Goal: Task Accomplishment & Management: Complete application form

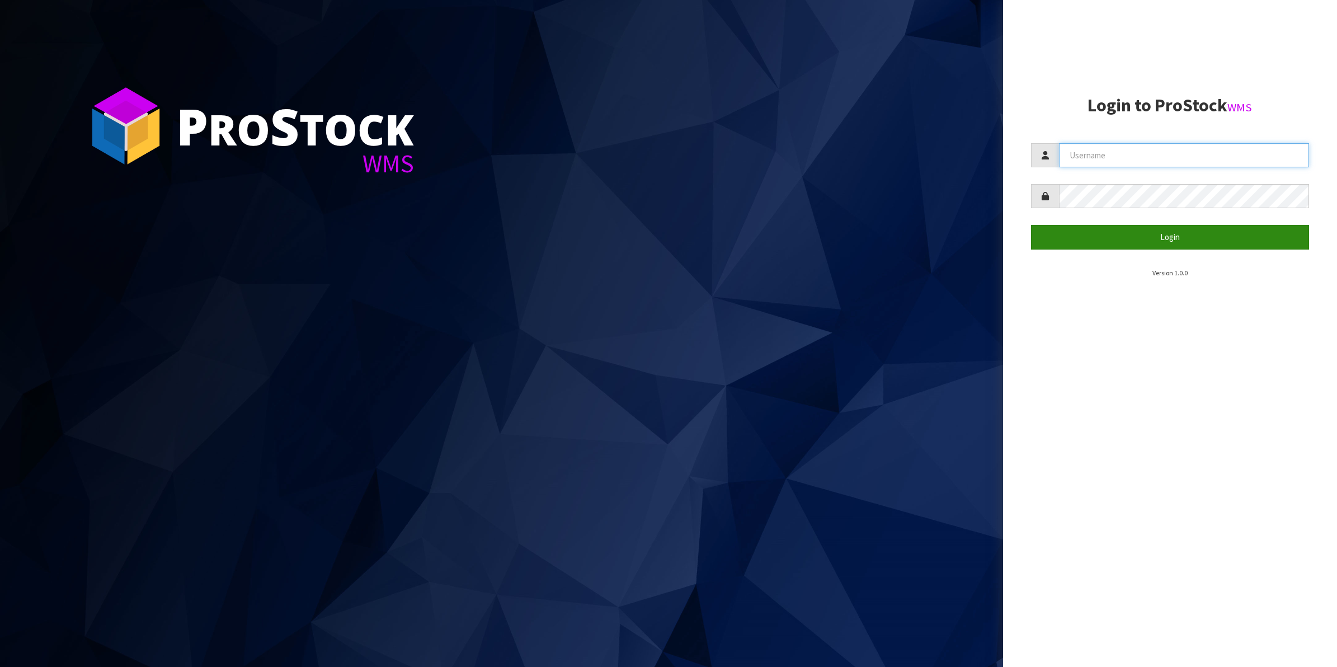
type input "Shingai"
click at [1173, 242] on button "Login" at bounding box center [1170, 237] width 279 height 24
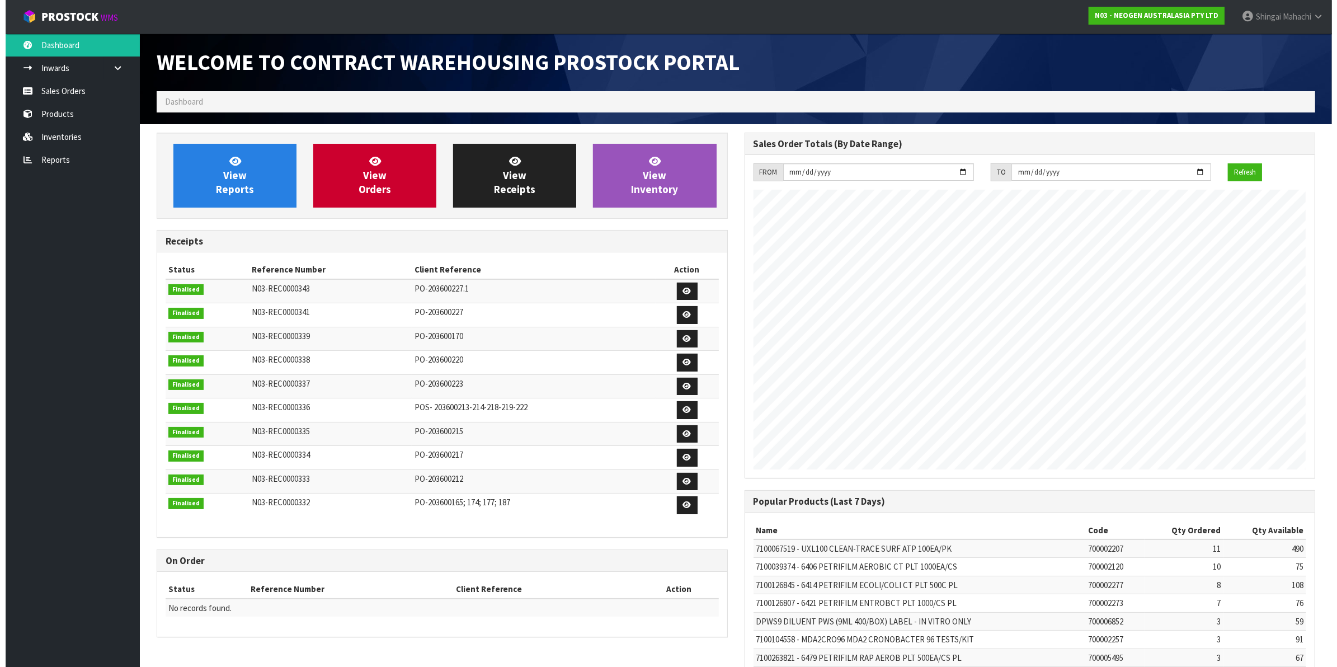
scroll to position [623, 587]
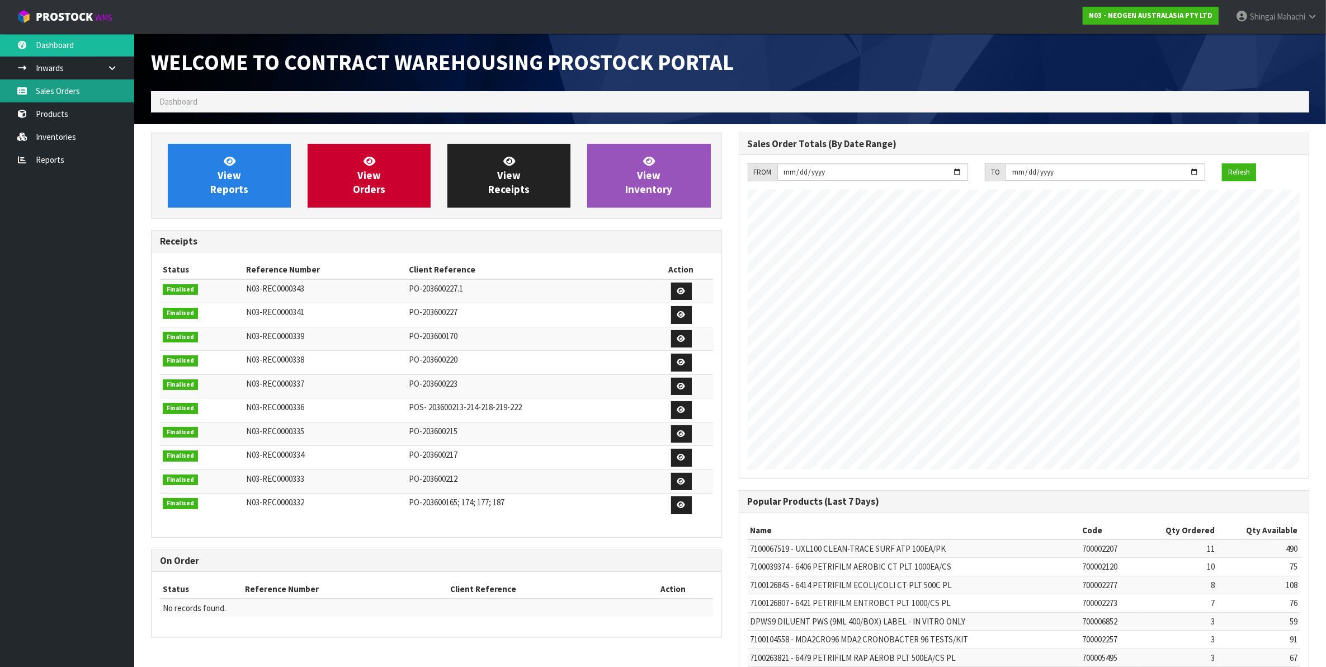
click at [70, 84] on link "Sales Orders" at bounding box center [67, 90] width 134 height 23
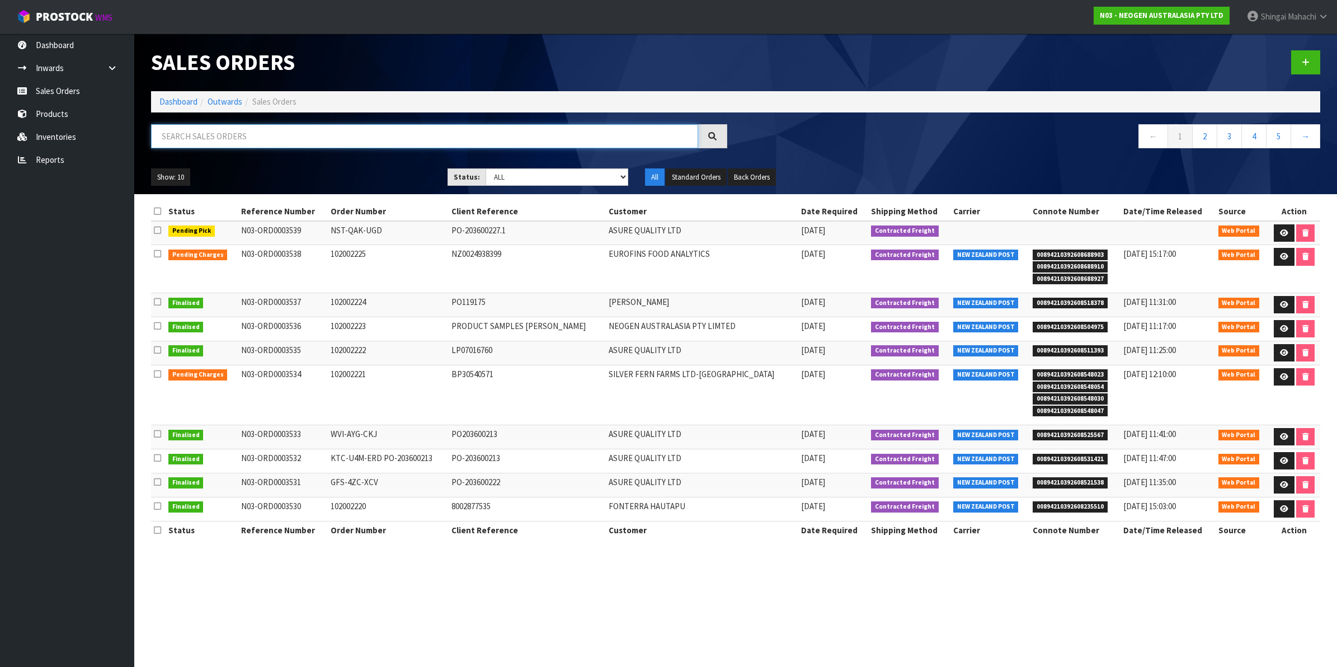
click at [247, 136] on input "text" at bounding box center [424, 136] width 547 height 24
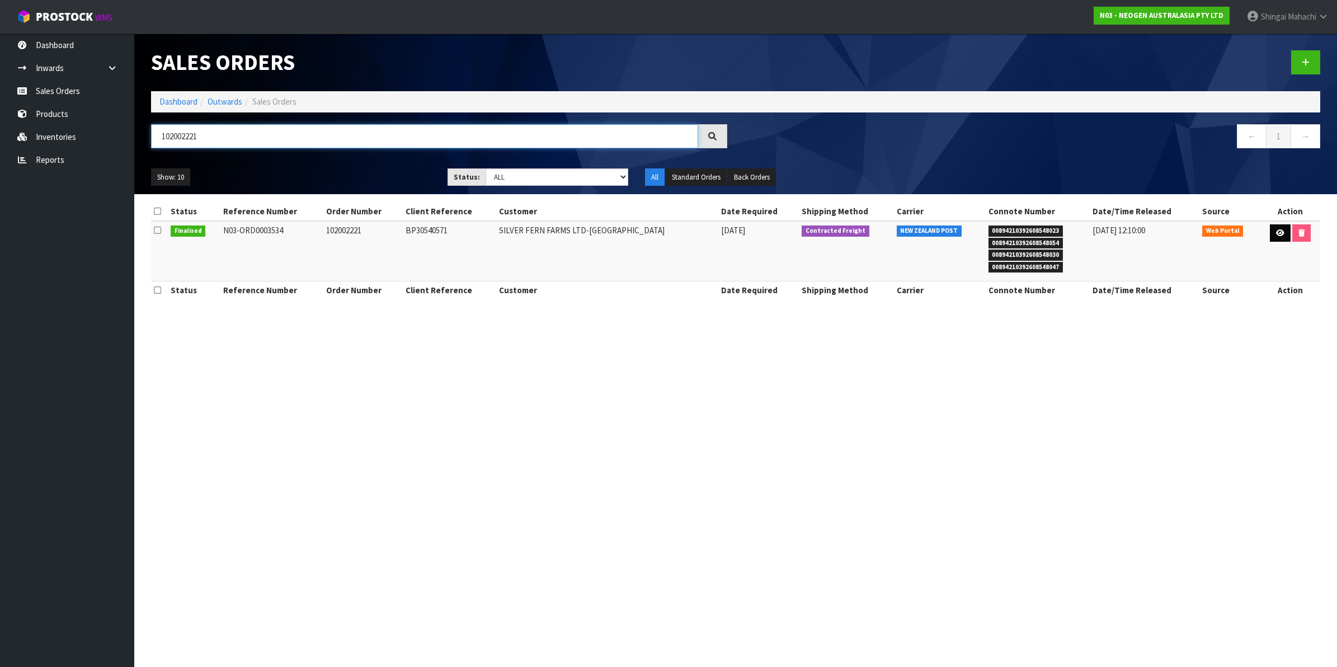
type input "102002221"
click at [1278, 233] on icon at bounding box center [1280, 232] width 8 height 7
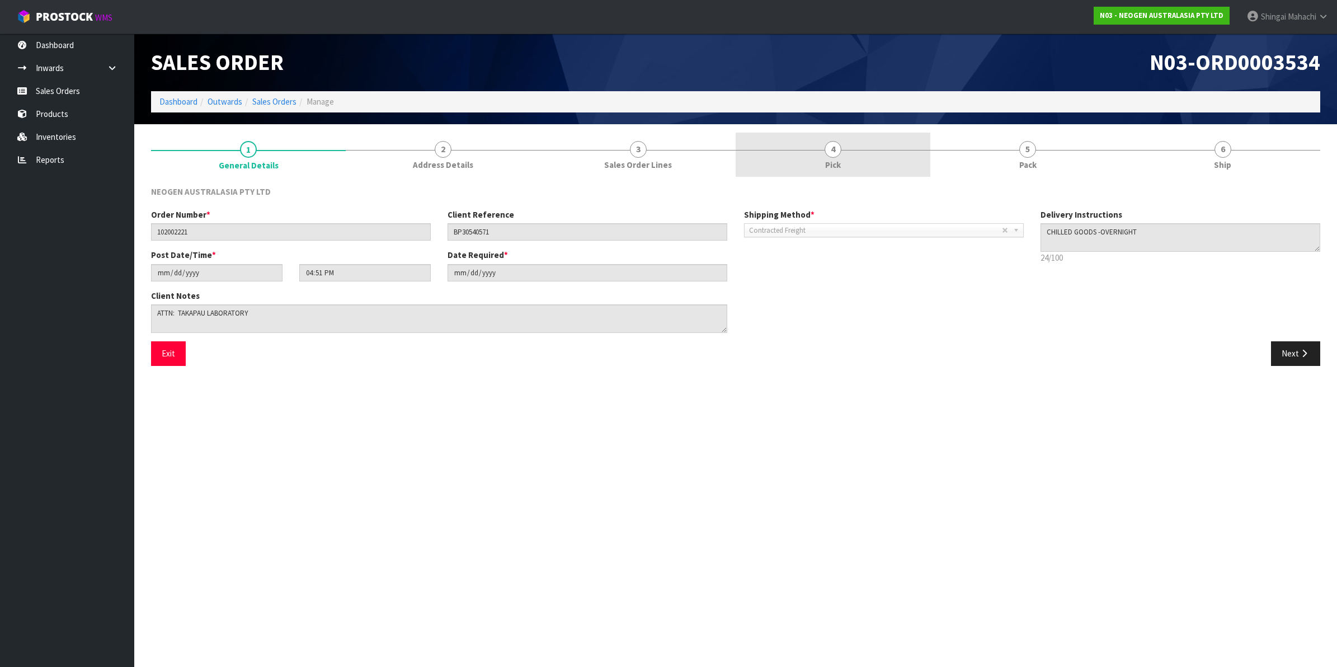
click at [821, 142] on link "4 Pick" at bounding box center [833, 155] width 195 height 44
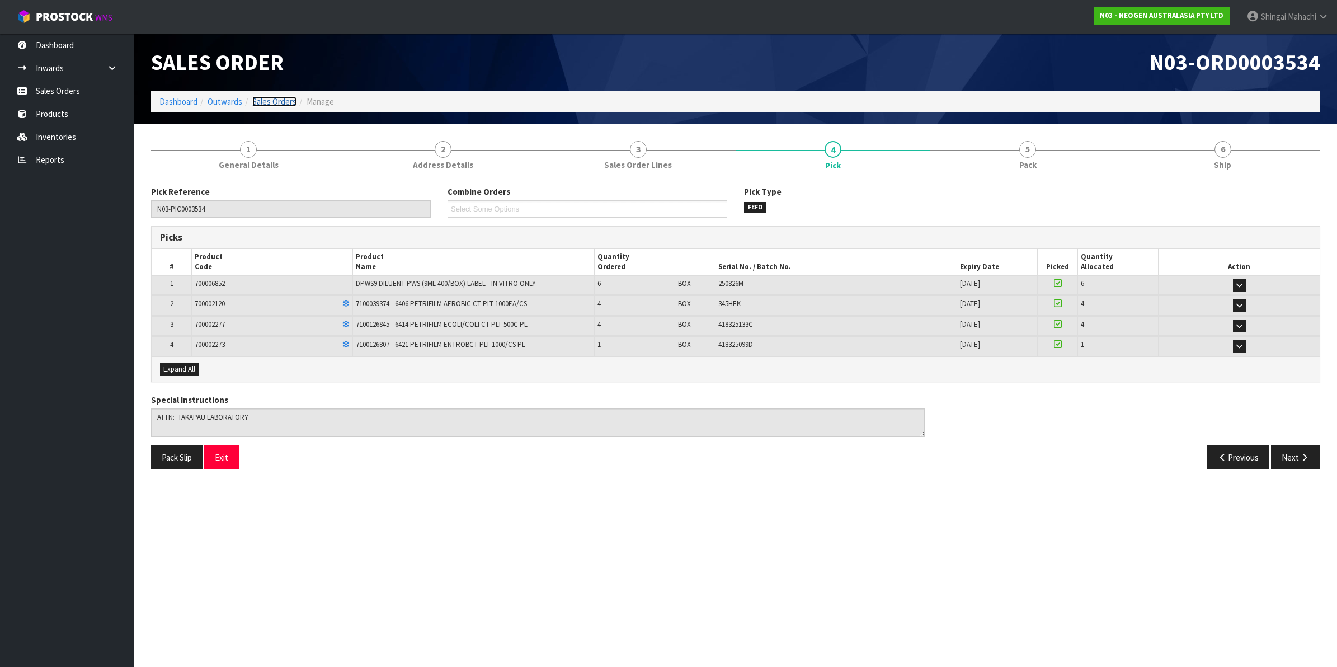
click at [277, 102] on link "Sales Orders" at bounding box center [274, 101] width 44 height 11
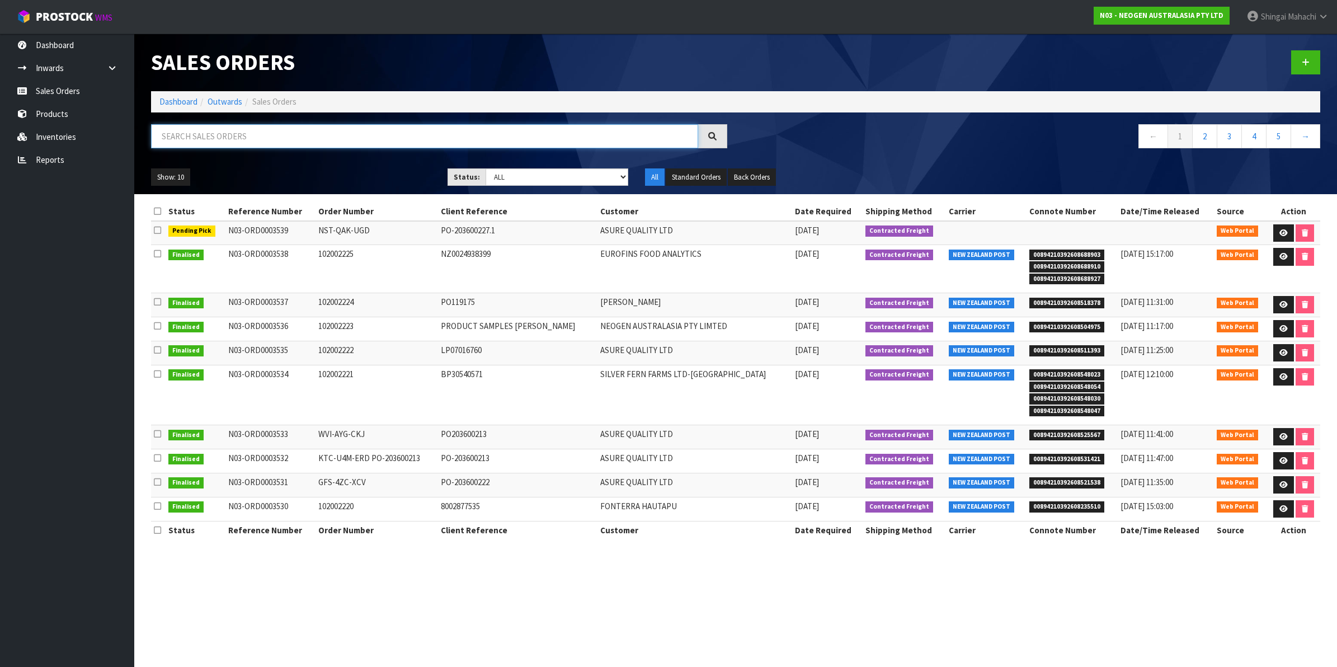
click at [230, 137] on input "text" at bounding box center [424, 136] width 547 height 24
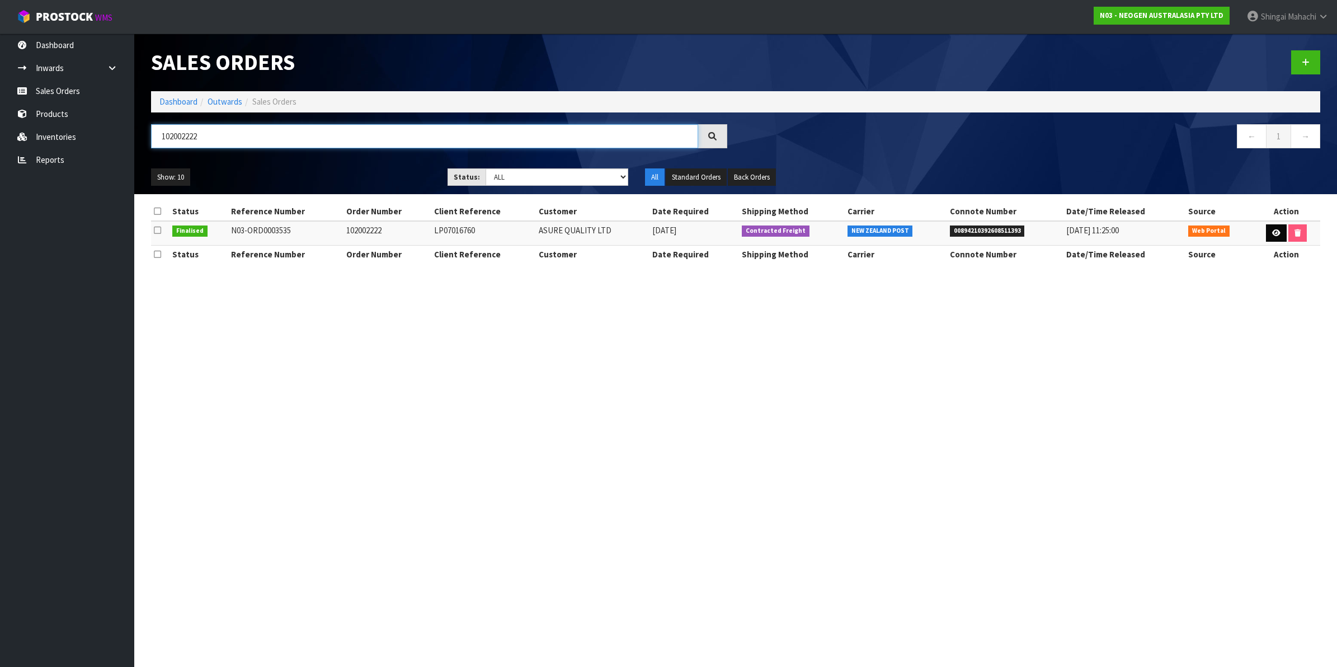
type input "102002222"
click at [1273, 233] on icon at bounding box center [1276, 232] width 8 height 7
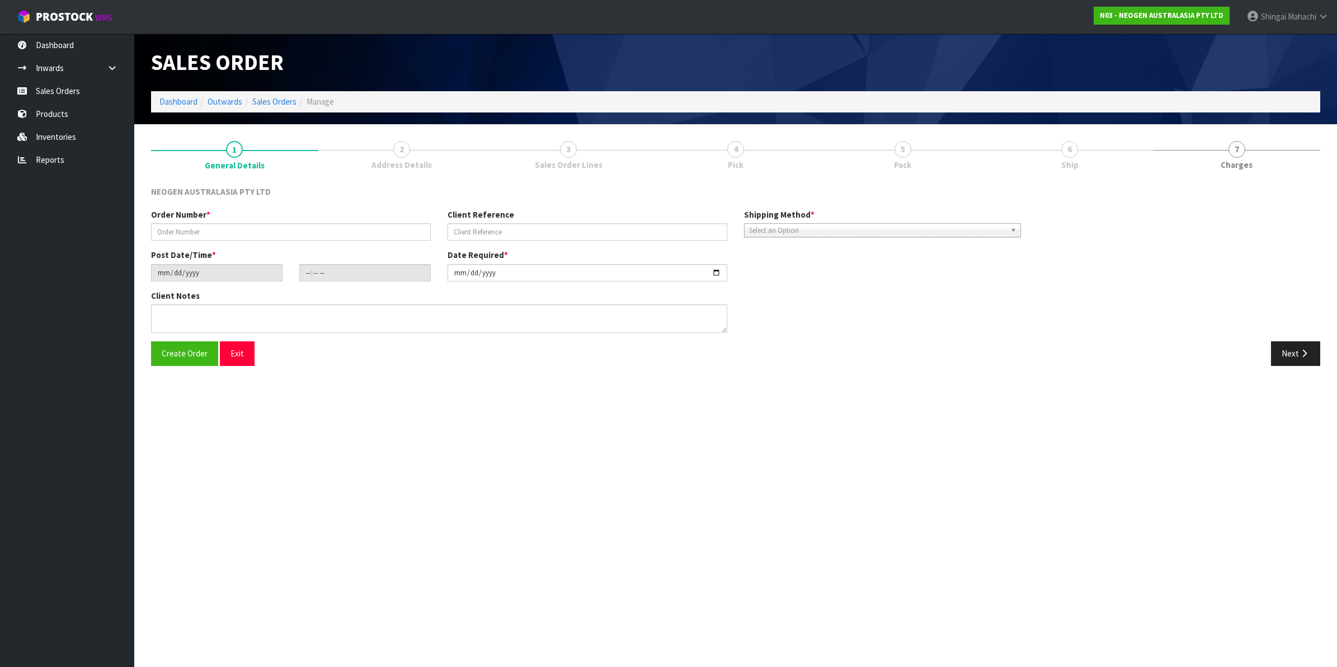
type input "102002222"
type input "LP07016760"
type input "[DATE]"
type input "16:59:00.000"
type input "[DATE]"
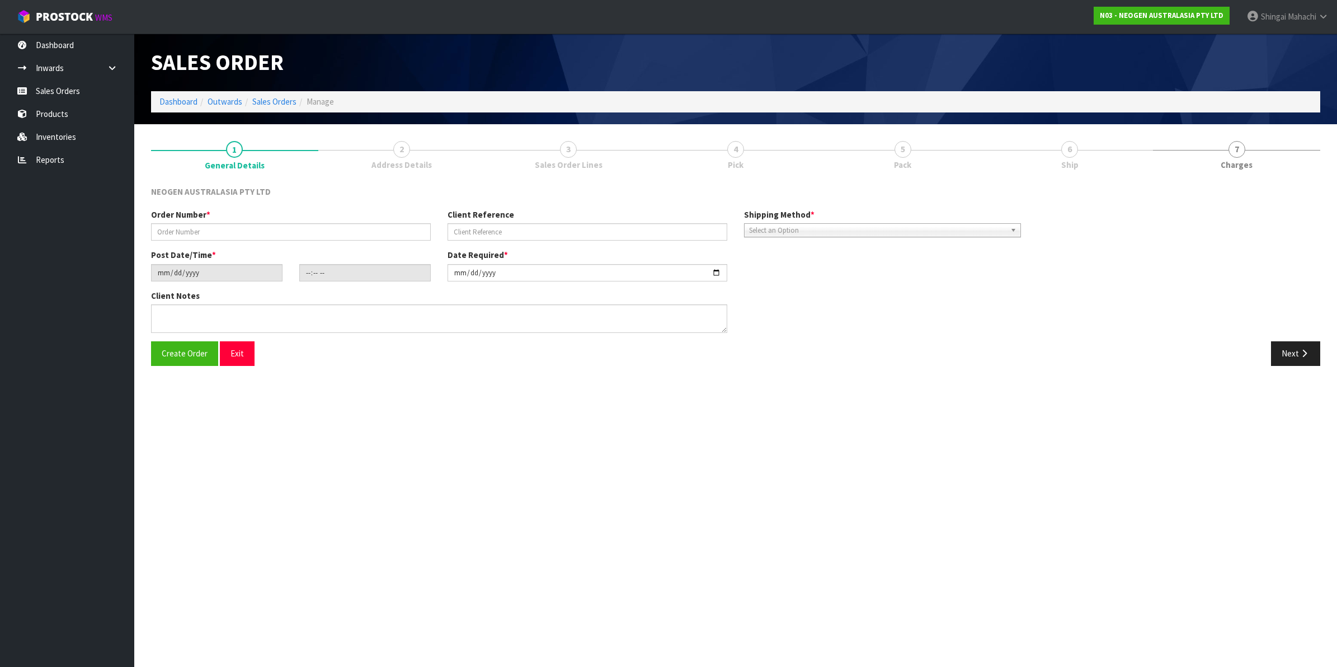
type textarea "ATTN: PURCHASING"
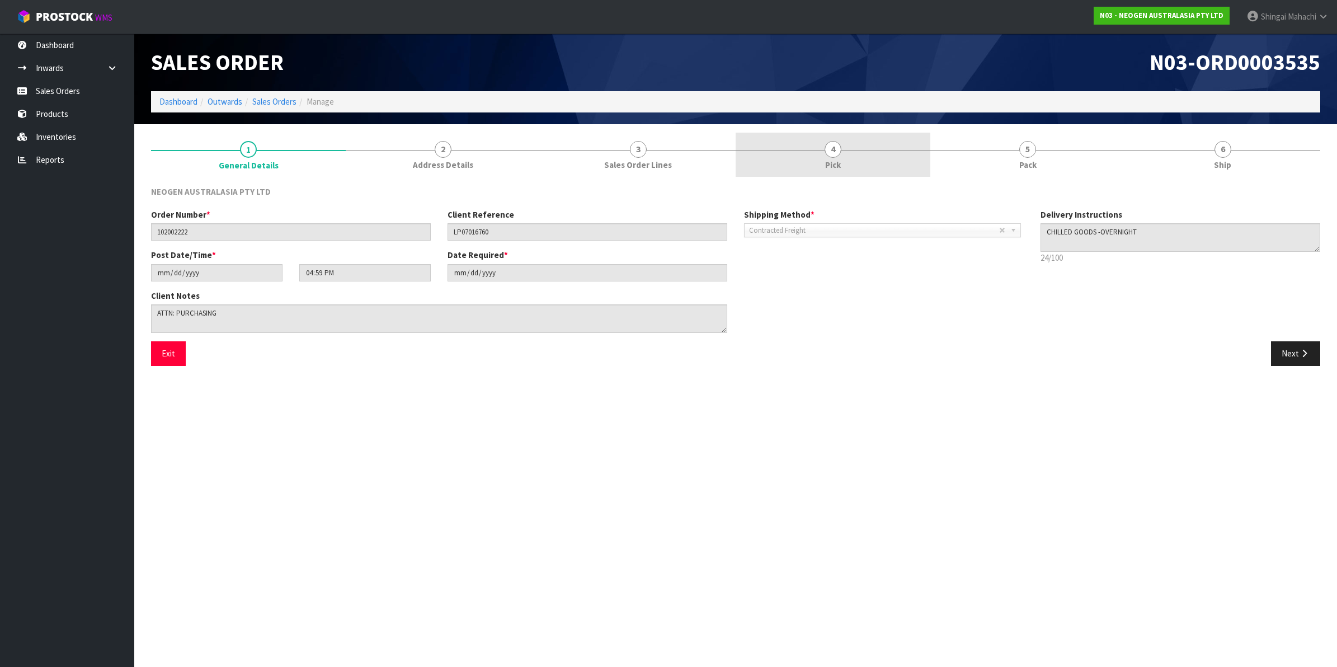
click at [831, 152] on span "4" at bounding box center [833, 149] width 17 height 17
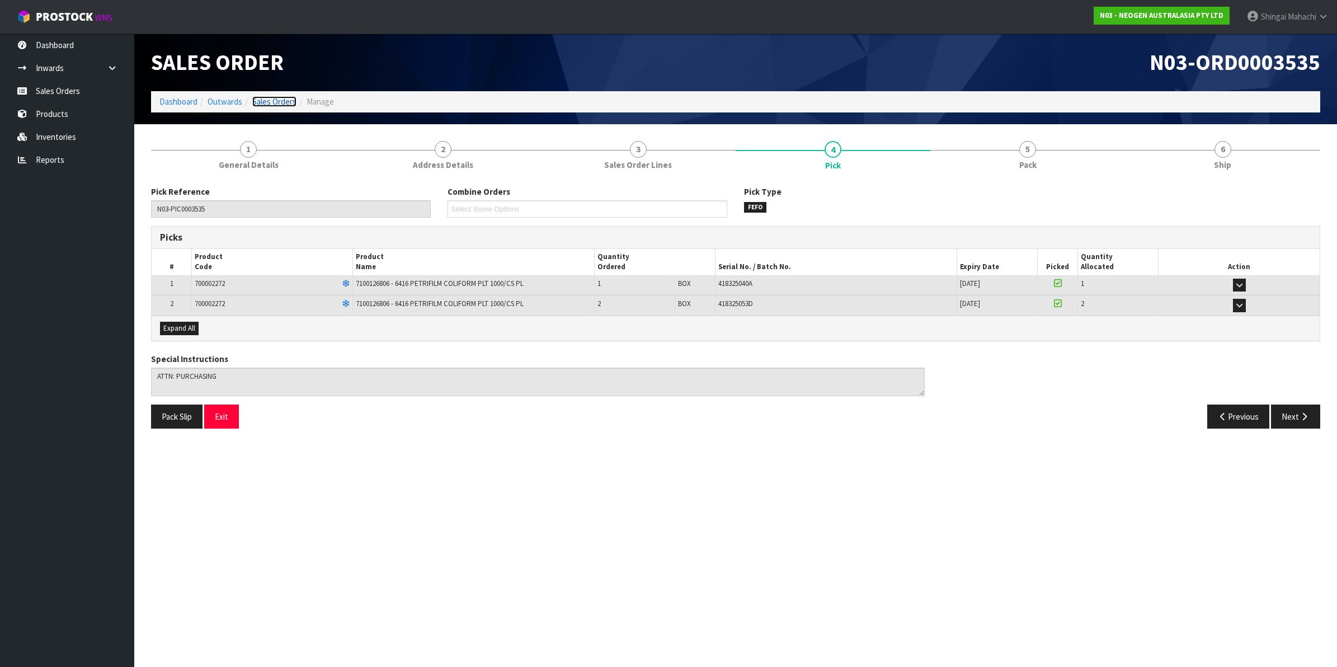
click at [284, 104] on link "Sales Orders" at bounding box center [274, 101] width 44 height 11
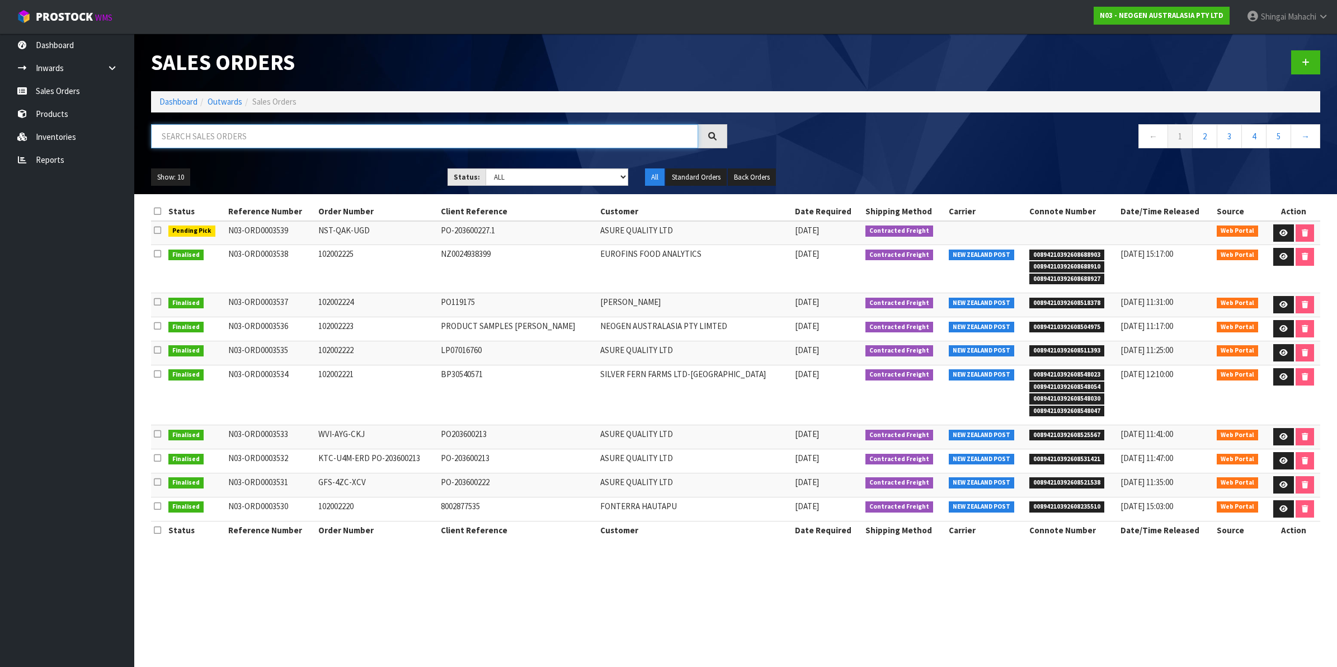
click at [241, 138] on input "text" at bounding box center [424, 136] width 547 height 24
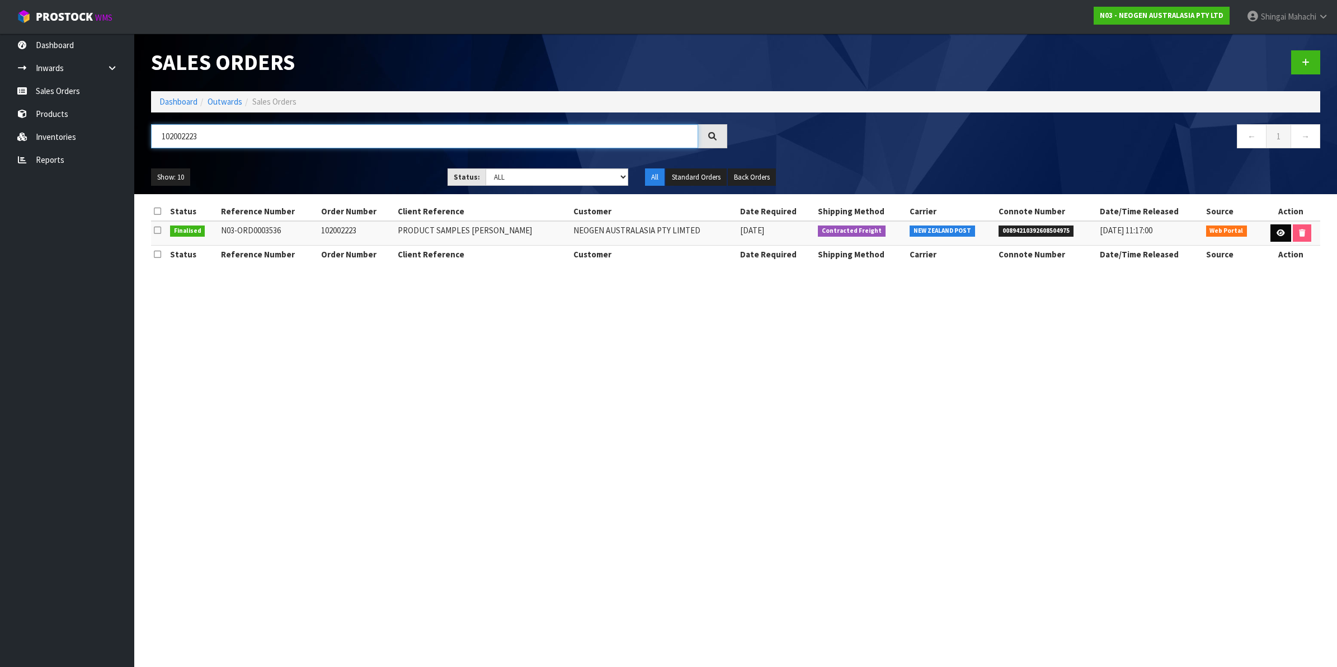
type input "102002223"
click at [1277, 233] on icon at bounding box center [1281, 232] width 8 height 7
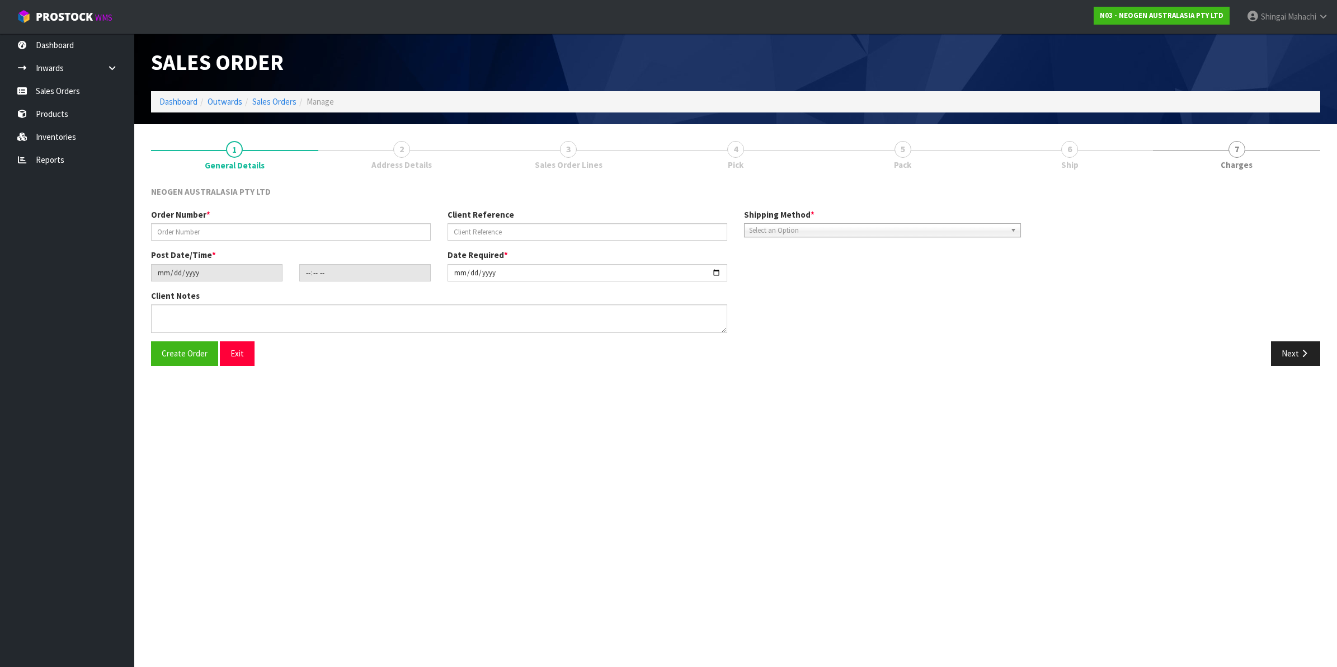
type input "102002223"
type input "PRODUCT SAMPLES [PERSON_NAME]"
type input "[DATE]"
type input "17:05:00.000"
type input "[DATE]"
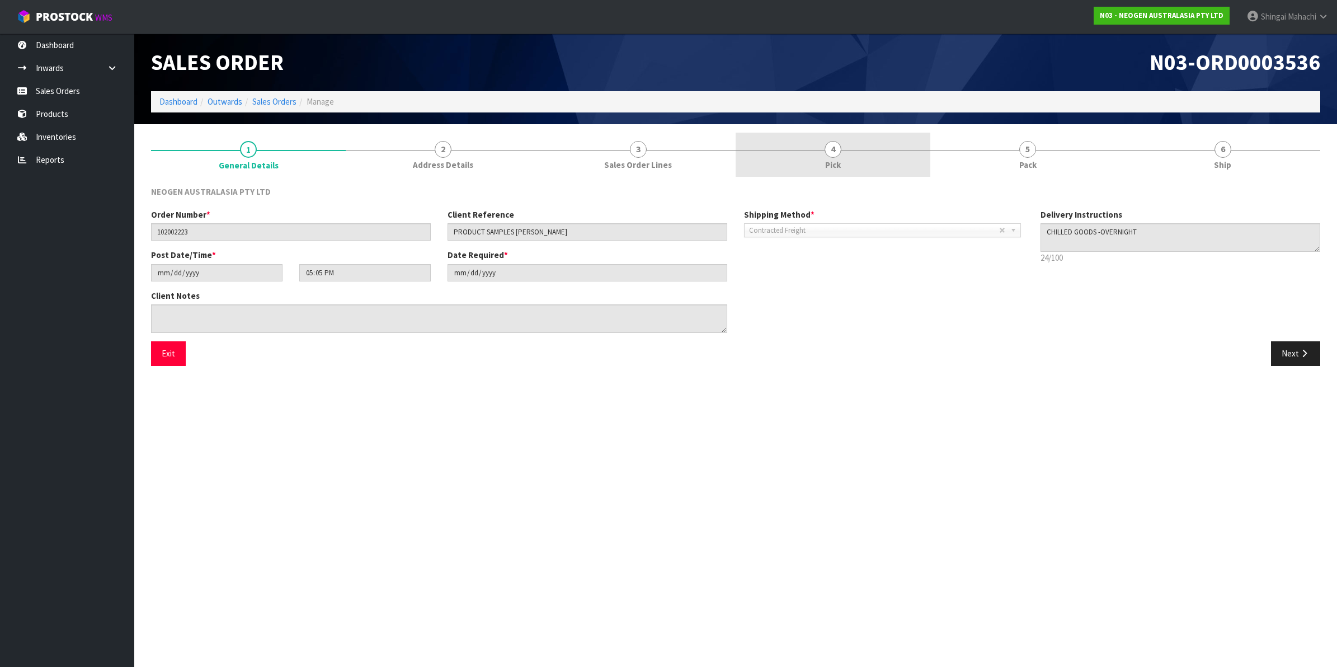
click at [832, 154] on span "4" at bounding box center [833, 149] width 17 height 17
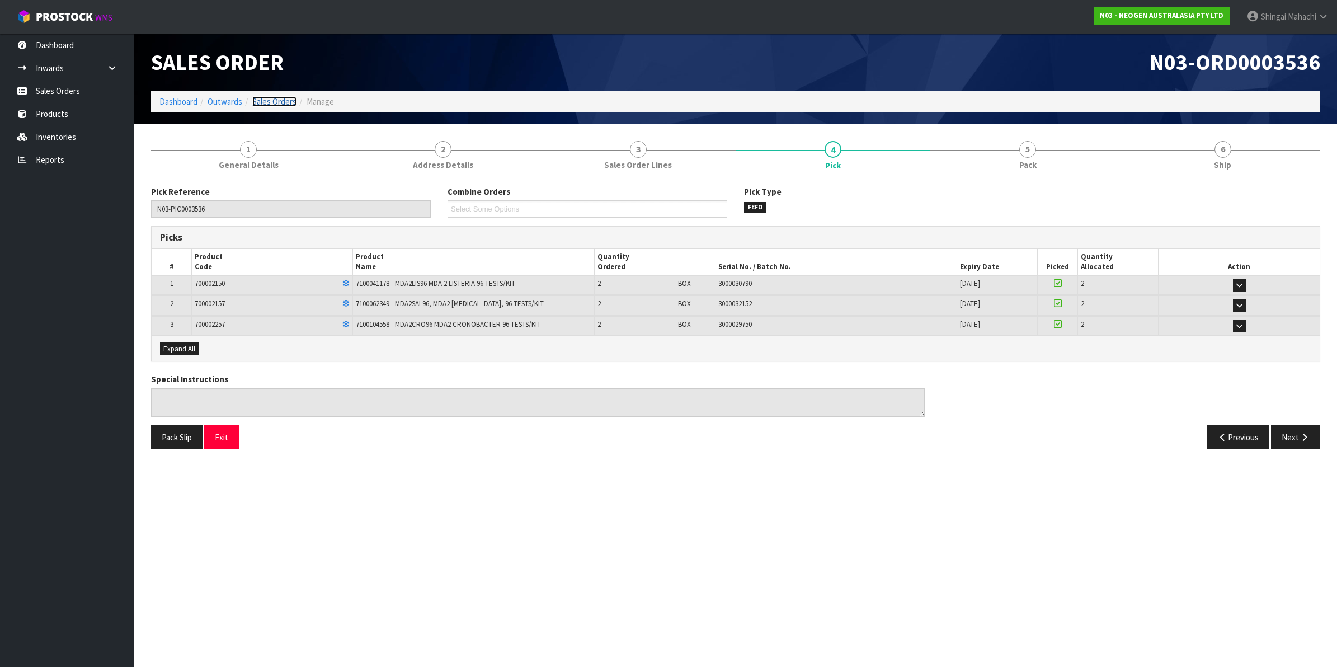
click at [267, 105] on link "Sales Orders" at bounding box center [274, 101] width 44 height 11
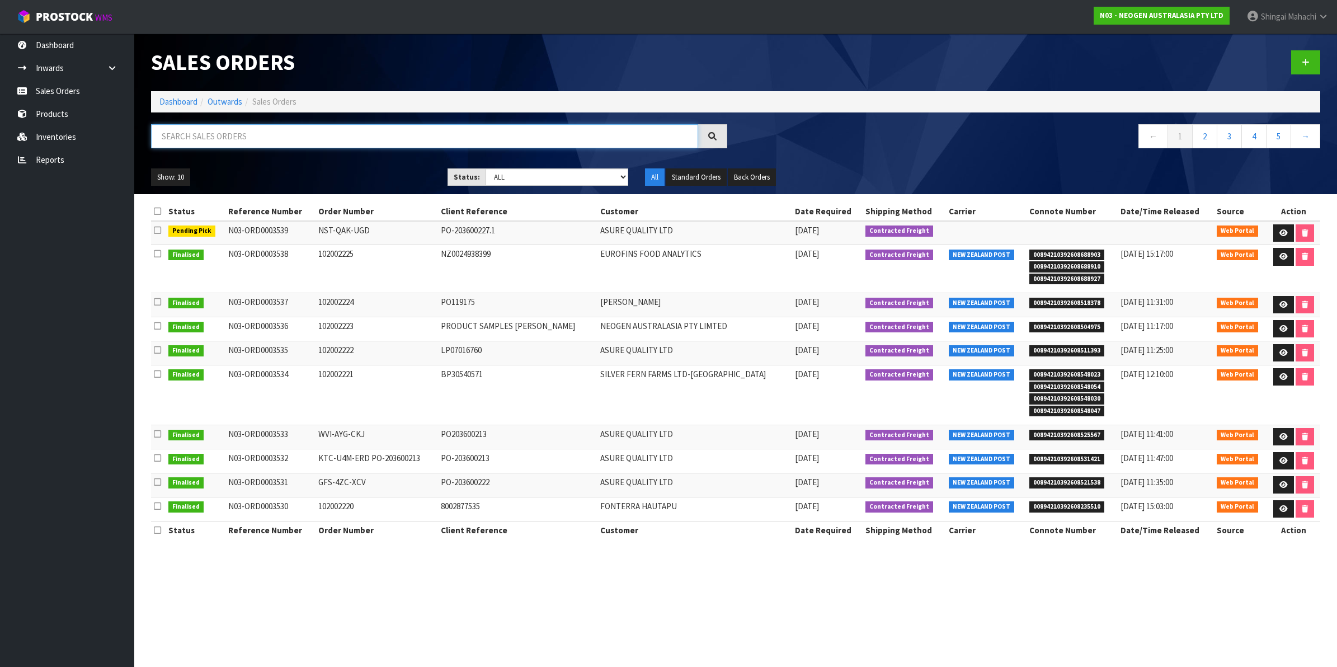
click at [233, 138] on input "text" at bounding box center [424, 136] width 547 height 24
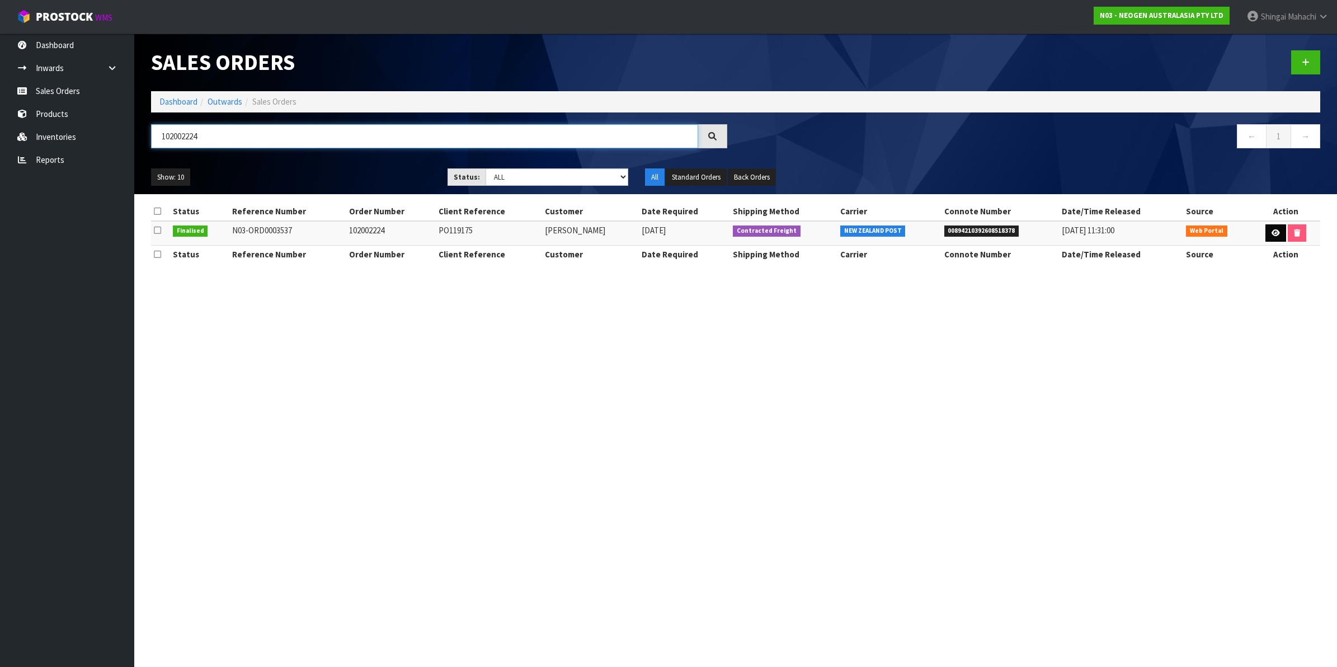
type input "102002224"
click at [1273, 233] on icon at bounding box center [1276, 232] width 8 height 7
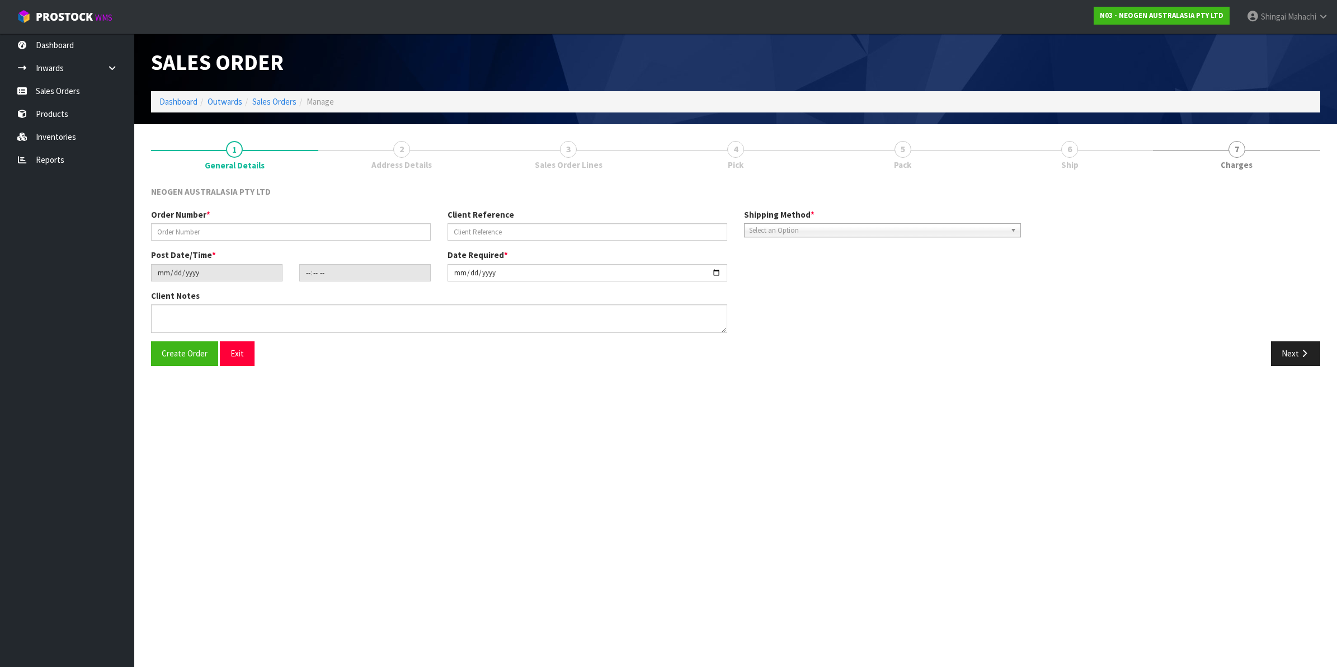
type input "102002224"
type input "PO119175"
type input "[DATE]"
type input "17:15:00.000"
type input "[DATE]"
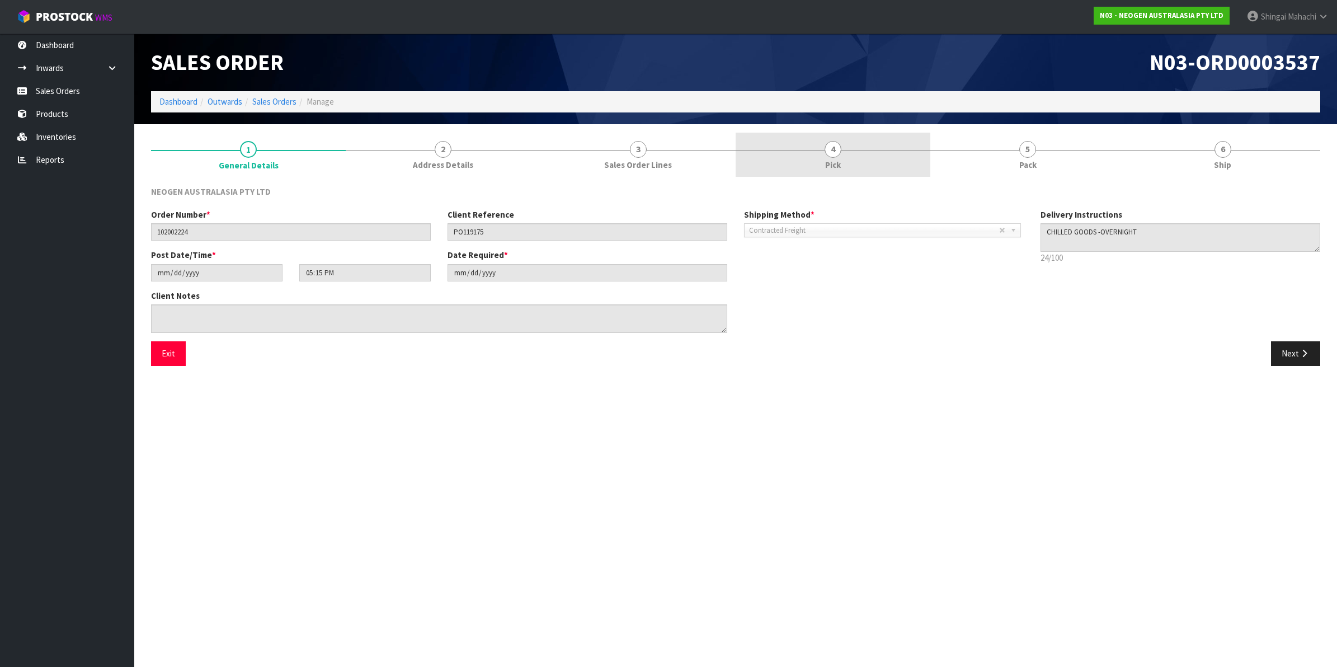
click at [830, 149] on span "4" at bounding box center [833, 149] width 17 height 17
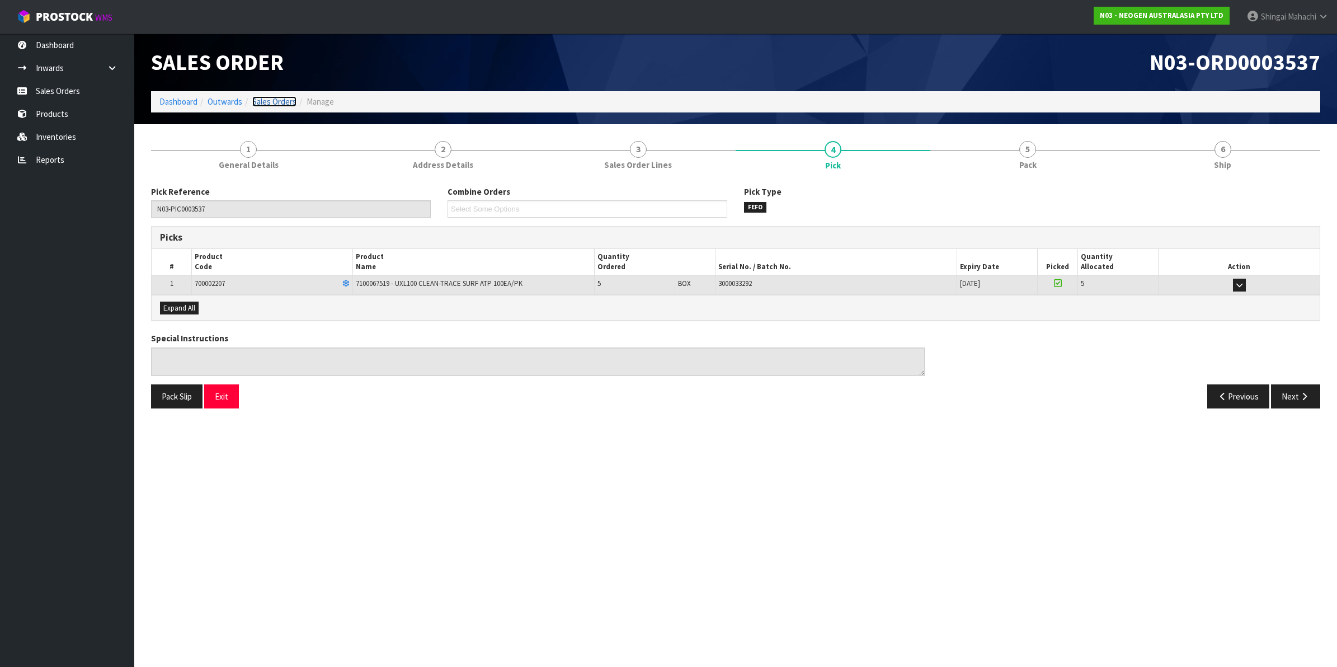
click at [267, 104] on link "Sales Orders" at bounding box center [274, 101] width 44 height 11
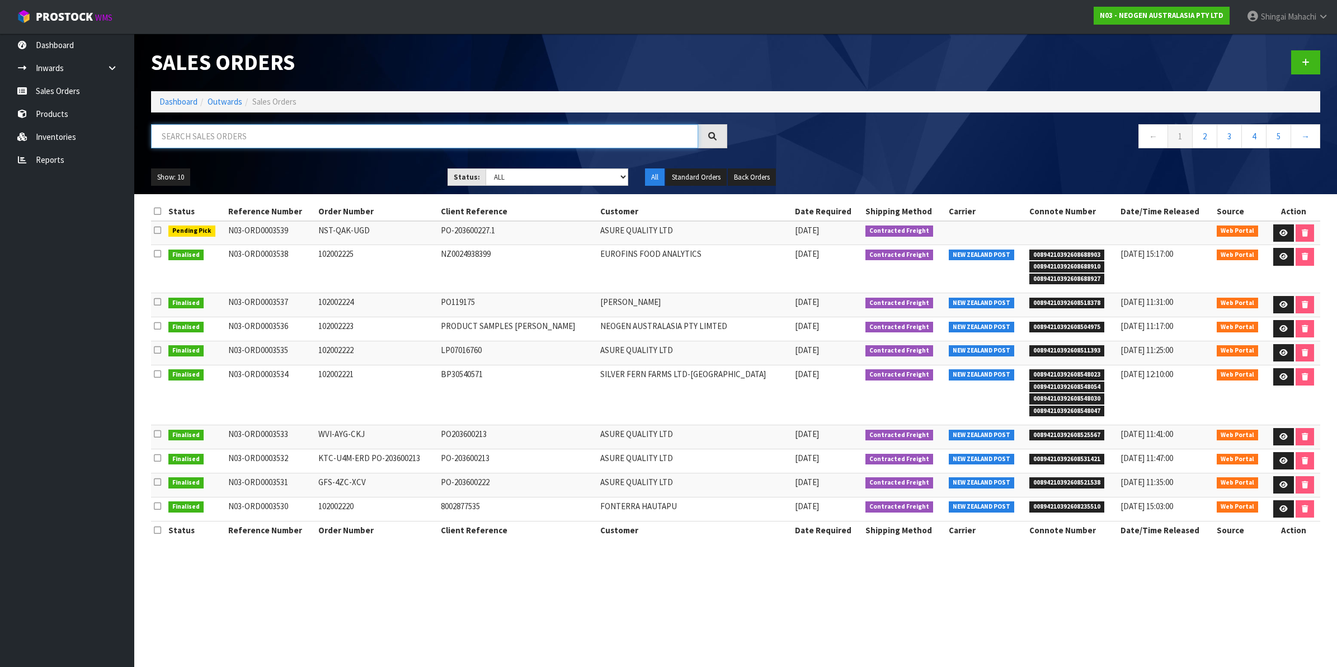
click at [278, 136] on input "text" at bounding box center [424, 136] width 547 height 24
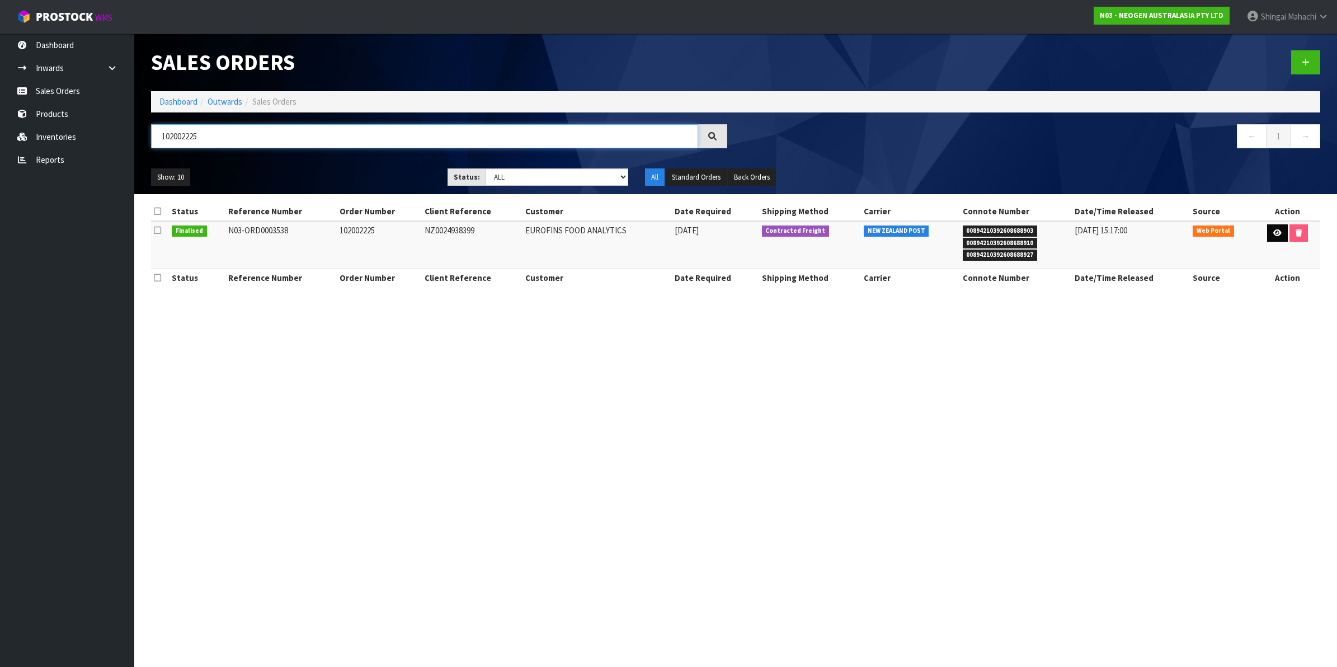
type input "102002225"
click at [1275, 236] on icon at bounding box center [1277, 232] width 8 height 7
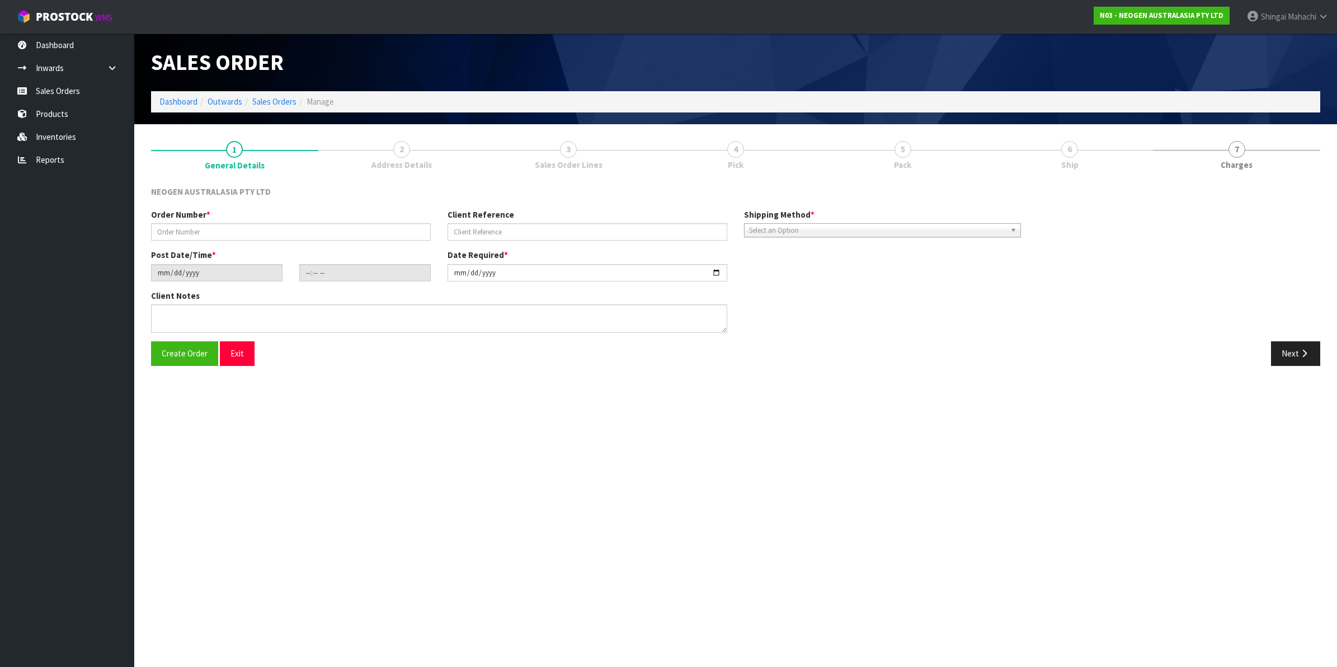
type input "102002225"
type input "NZ0024938399"
type input "[DATE]"
type input "10:58:00.000"
type input "[DATE]"
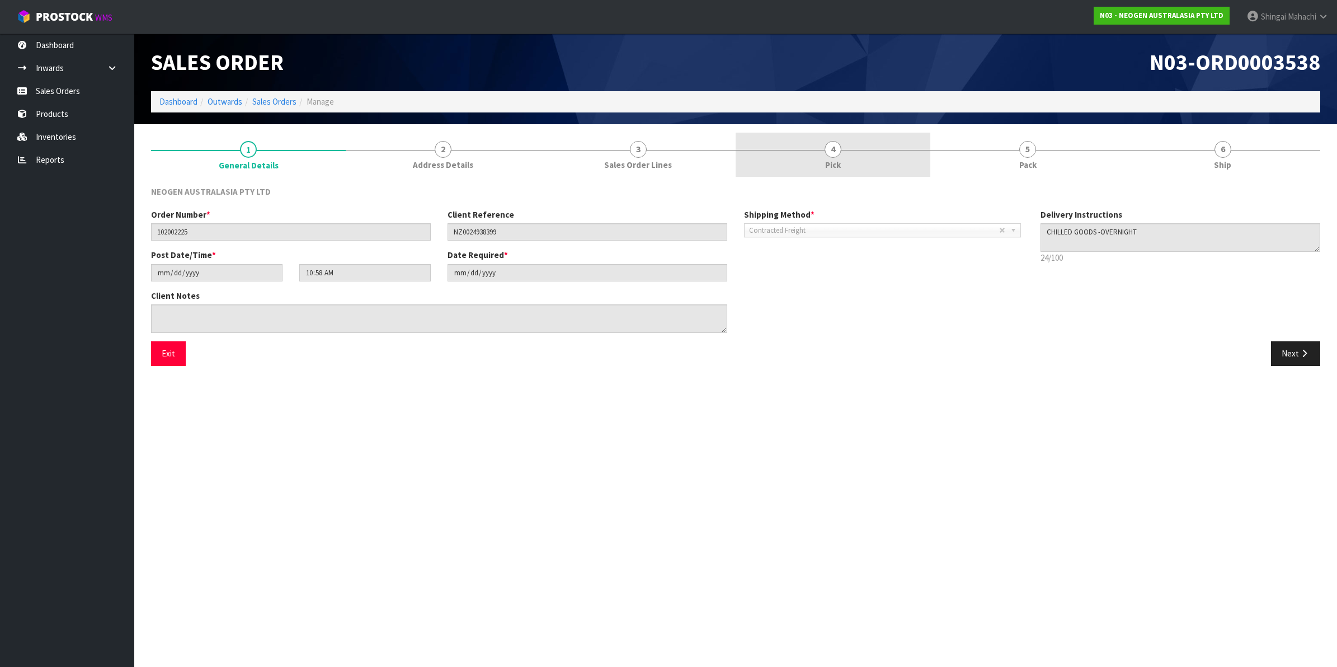
click at [834, 151] on span "4" at bounding box center [833, 149] width 17 height 17
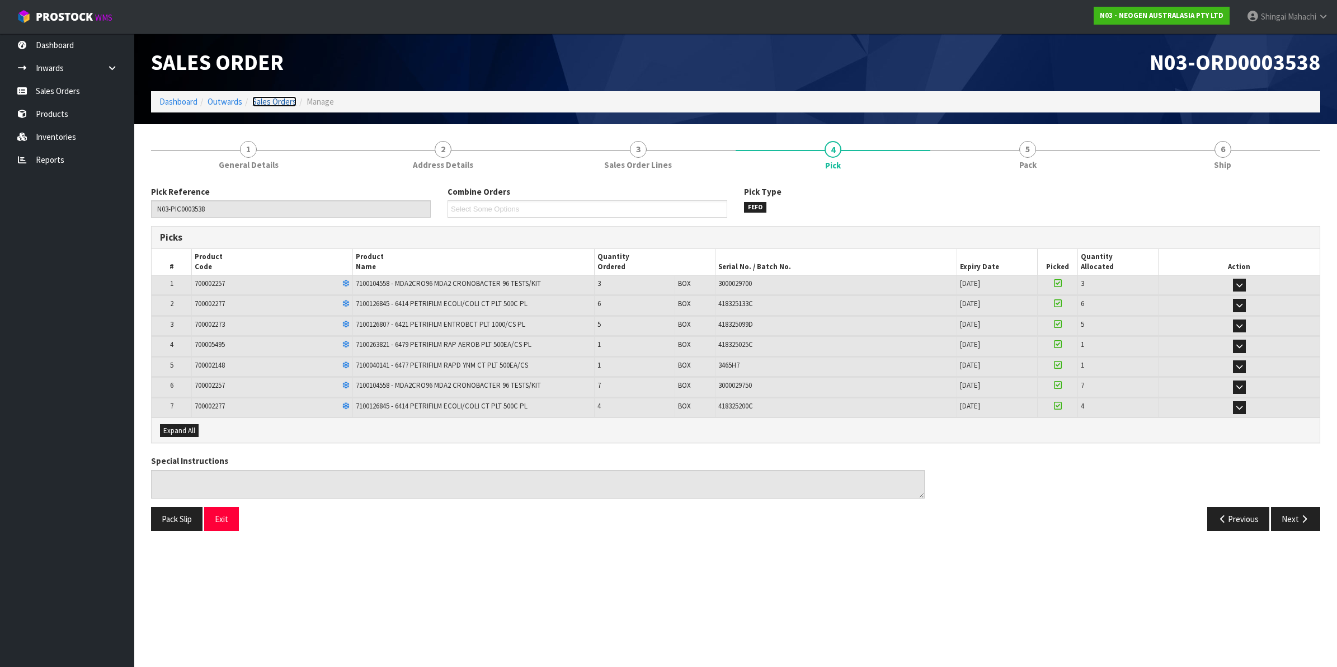
click at [270, 96] on link "Sales Orders" at bounding box center [274, 101] width 44 height 11
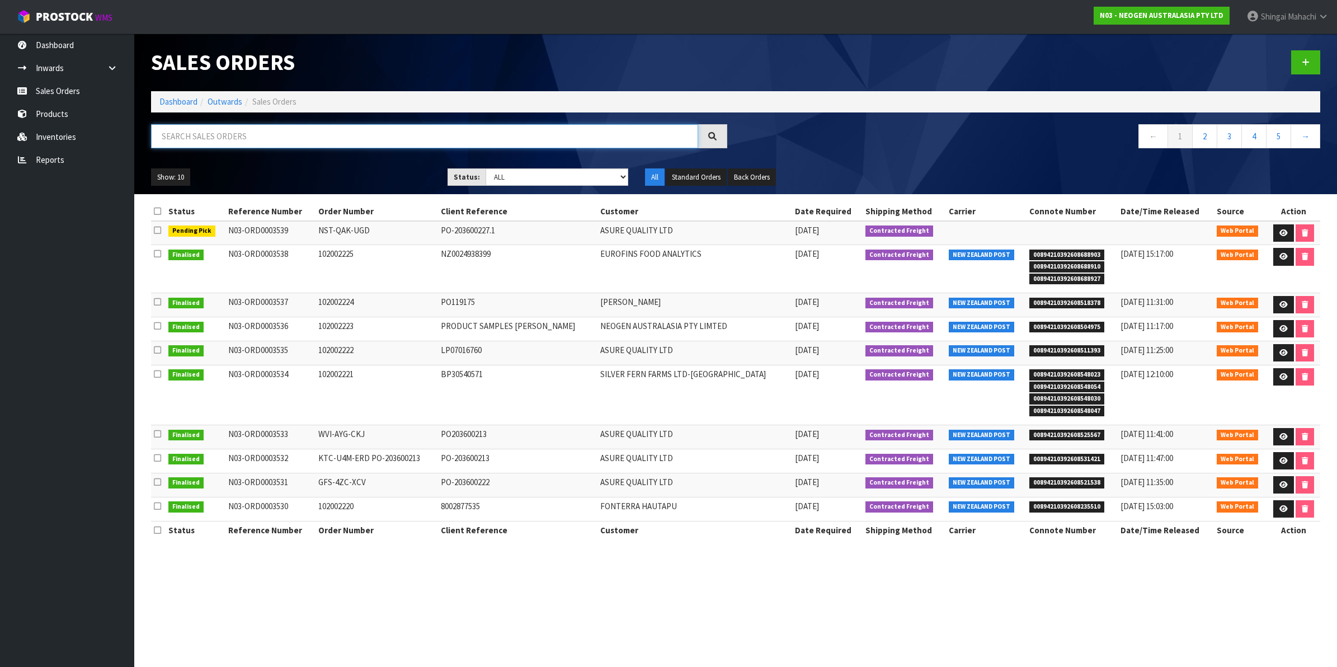
click at [185, 143] on input "text" at bounding box center [424, 136] width 547 height 24
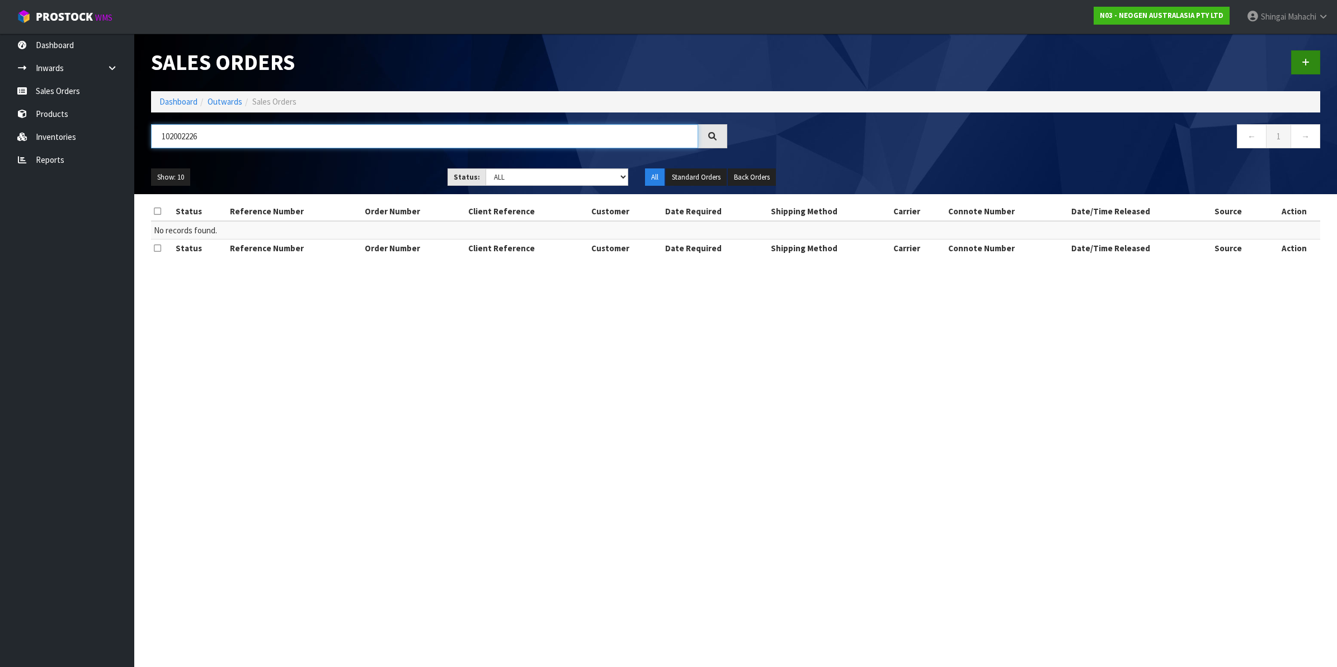
type input "102002226"
click at [1302, 57] on link at bounding box center [1305, 62] width 29 height 24
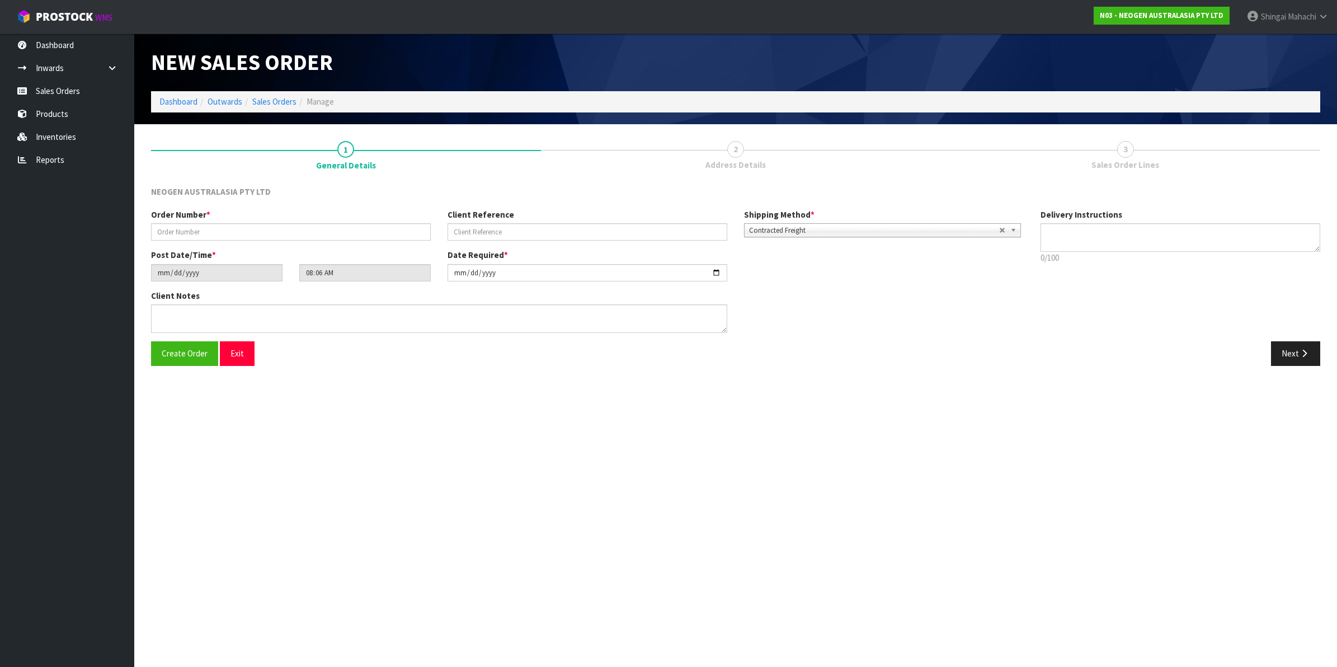
type textarea "CHILLED GOODS -OVERNIGHT"
click at [181, 230] on input "text" at bounding box center [291, 231] width 280 height 17
type input "102002226"
click at [470, 237] on input "text" at bounding box center [588, 231] width 280 height 17
click at [516, 232] on input "text" at bounding box center [588, 231] width 280 height 17
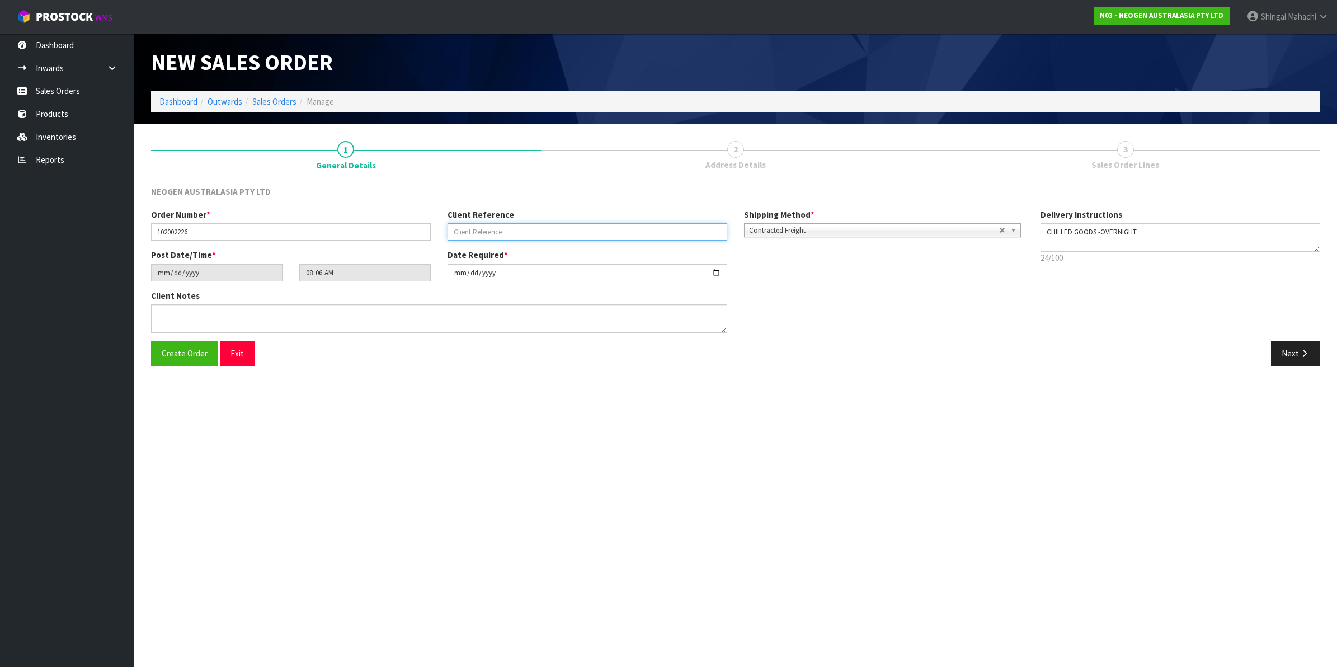
paste input "7102589444"
type input "7102589444"
click at [178, 315] on textarea at bounding box center [439, 318] width 576 height 29
paste textarea "[PERSON_NAME]"
type textarea "ATTN: [PERSON_NAME]"
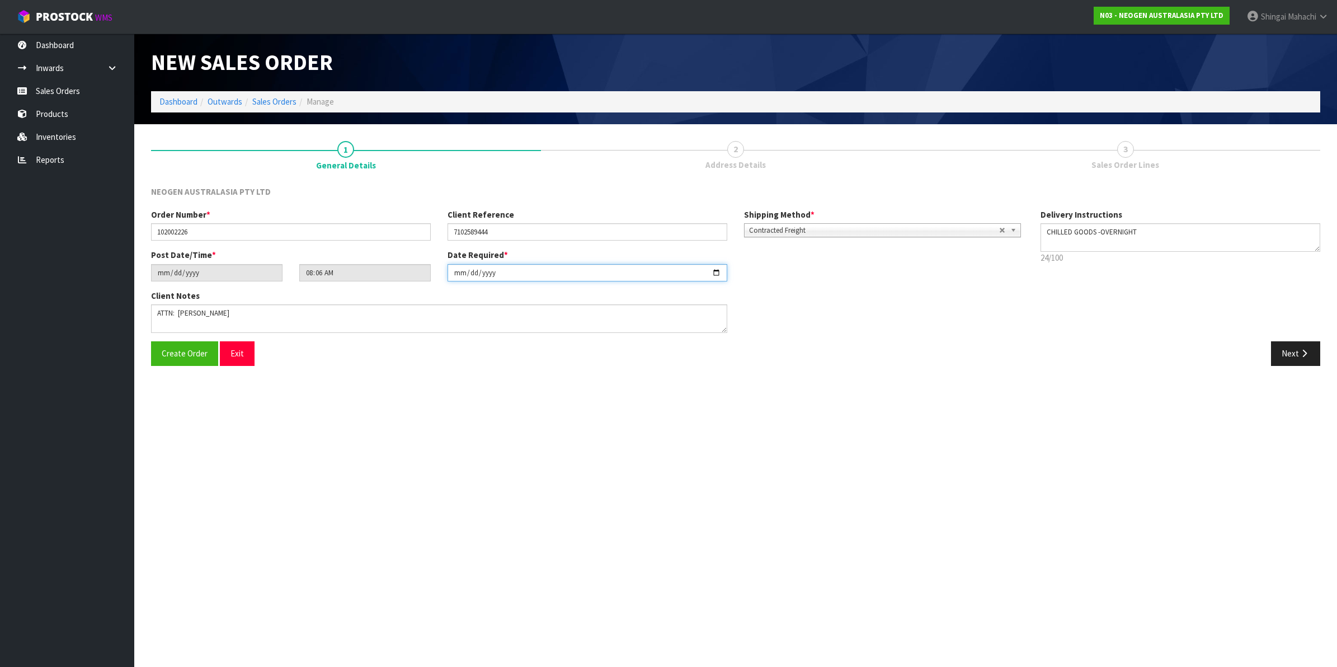
click at [715, 271] on input "[DATE]" at bounding box center [588, 272] width 280 height 17
type input "[DATE]"
click at [1283, 350] on button "Next" at bounding box center [1295, 353] width 49 height 24
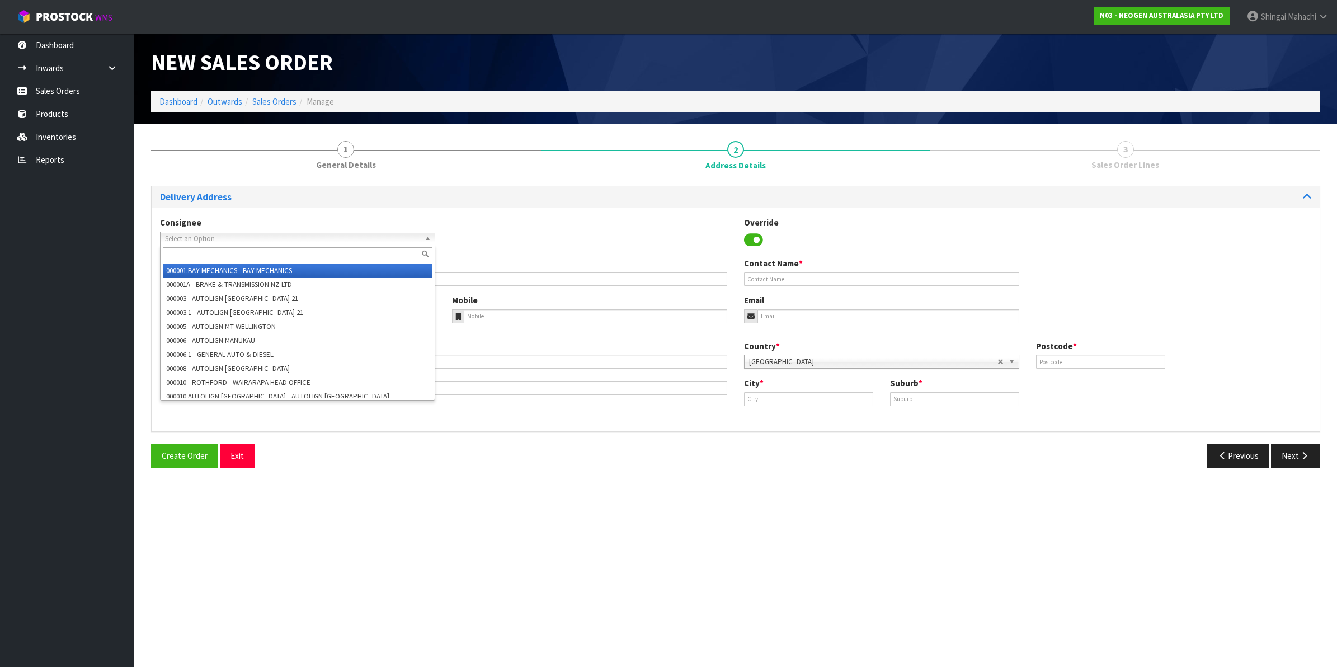
click at [174, 238] on span "Select an Option" at bounding box center [292, 238] width 255 height 13
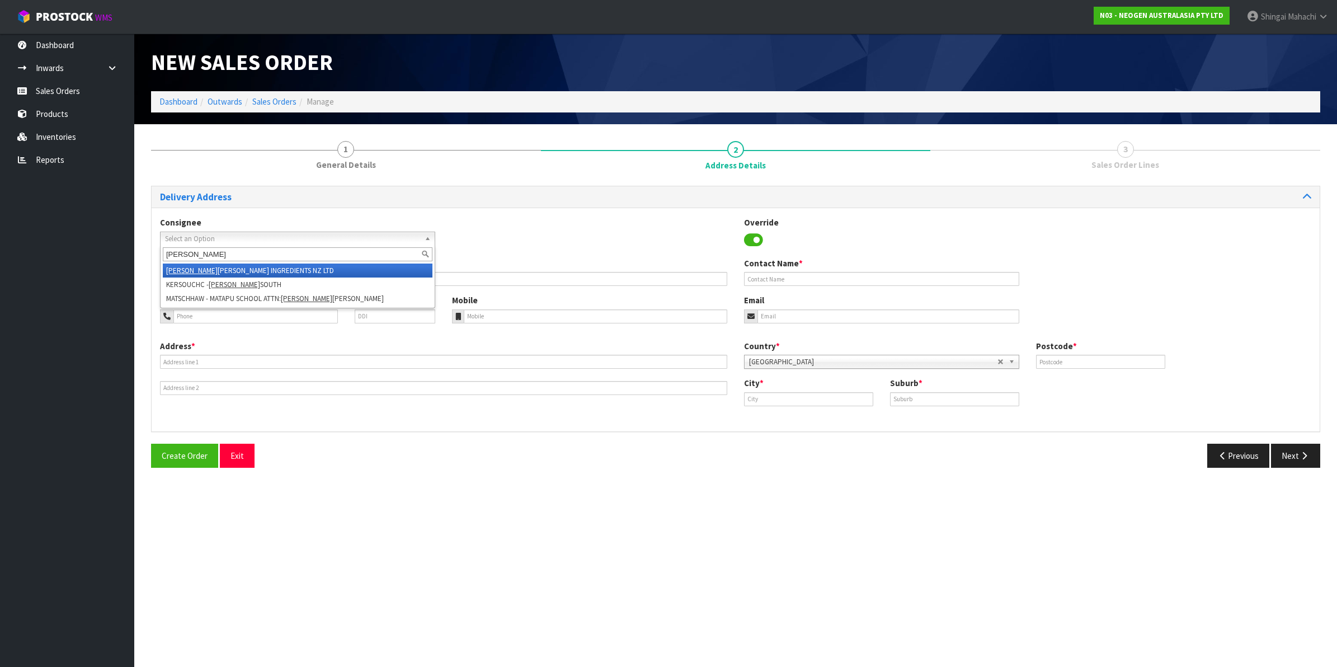
type input "[PERSON_NAME]"
click at [244, 271] on li "[PERSON_NAME] INGREDIENTS NZ LTD" at bounding box center [298, 270] width 270 height 14
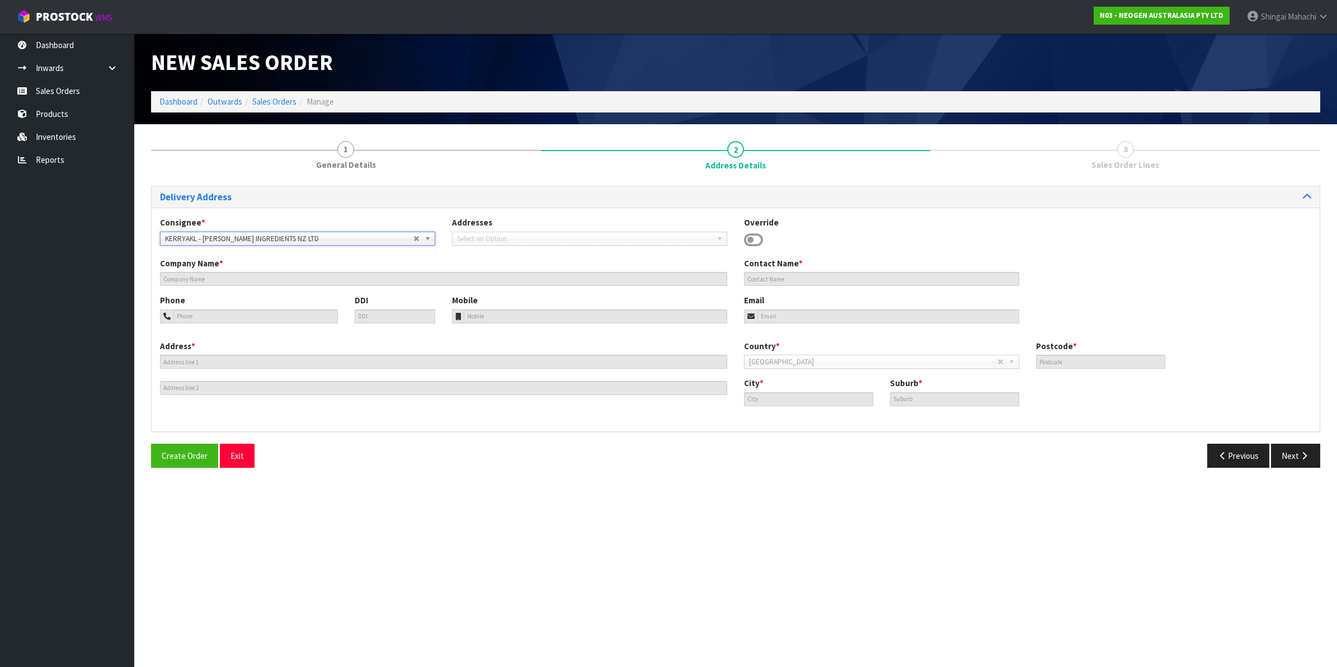
type input "[PERSON_NAME] INGREDIENTS NZ LTD"
type input "[PERSON_NAME]"
type input "[STREET_ADDRESS]"
type input "1062"
type input "[GEOGRAPHIC_DATA]"
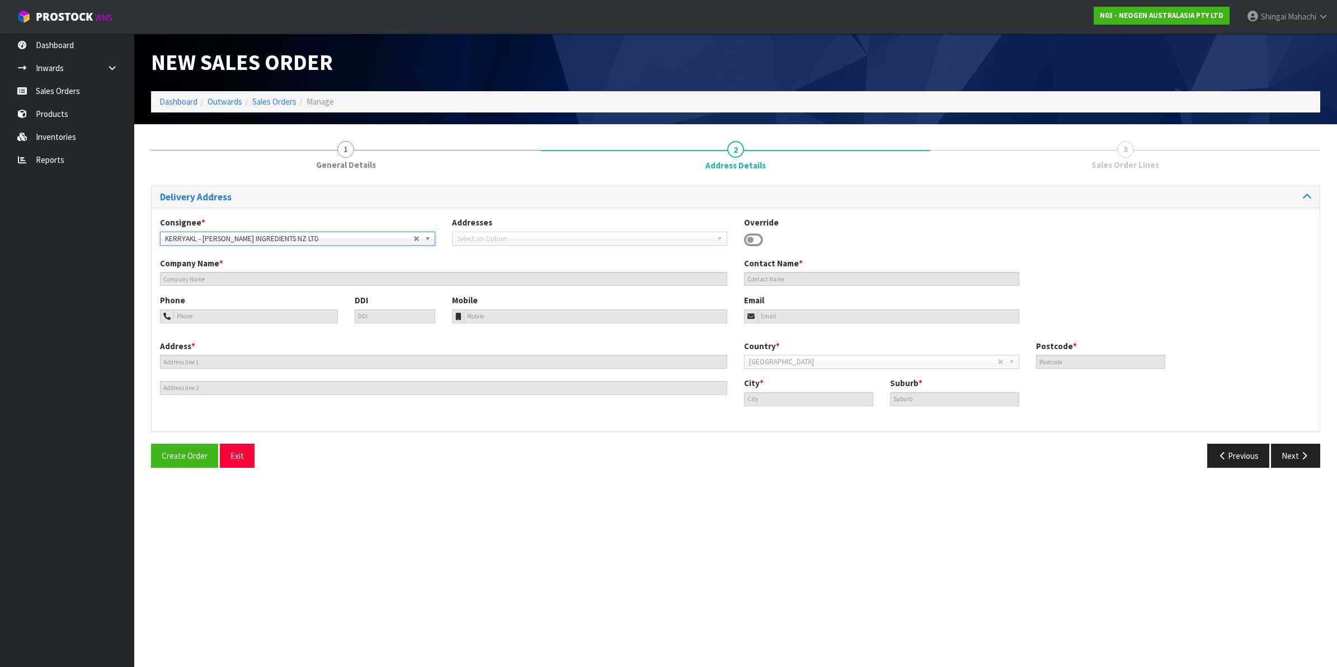
type input "OTAHUHU"
click at [1285, 451] on button "Next" at bounding box center [1295, 456] width 49 height 24
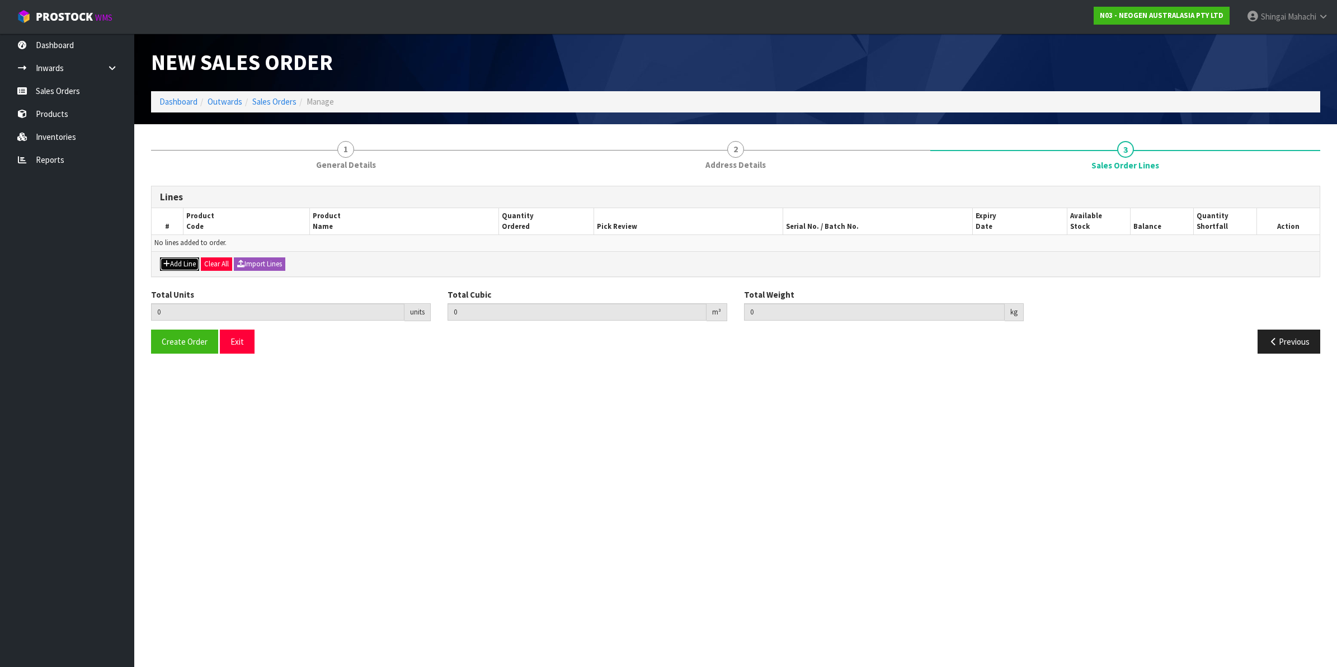
click at [183, 263] on button "Add Line" at bounding box center [179, 263] width 39 height 13
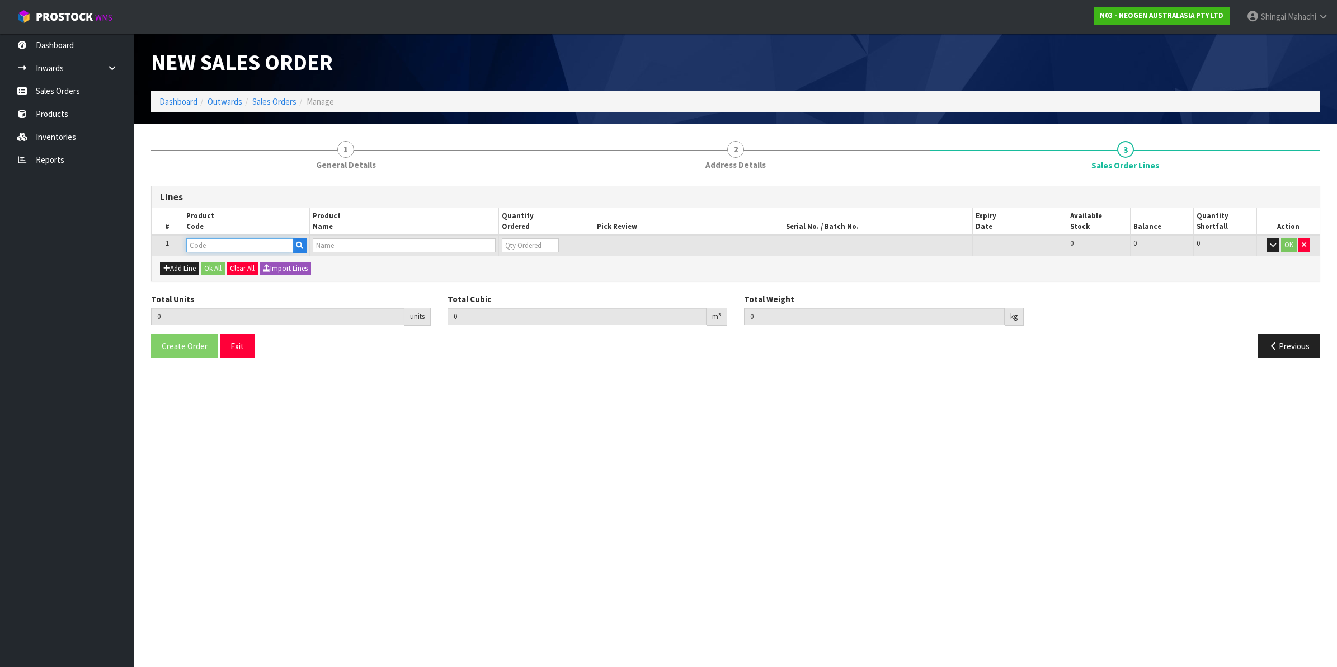
click at [196, 245] on input "text" at bounding box center [239, 245] width 107 height 14
click at [210, 247] on input "text" at bounding box center [239, 245] width 107 height 14
paste input "700002209"
type input "700002209"
type input "0.000000"
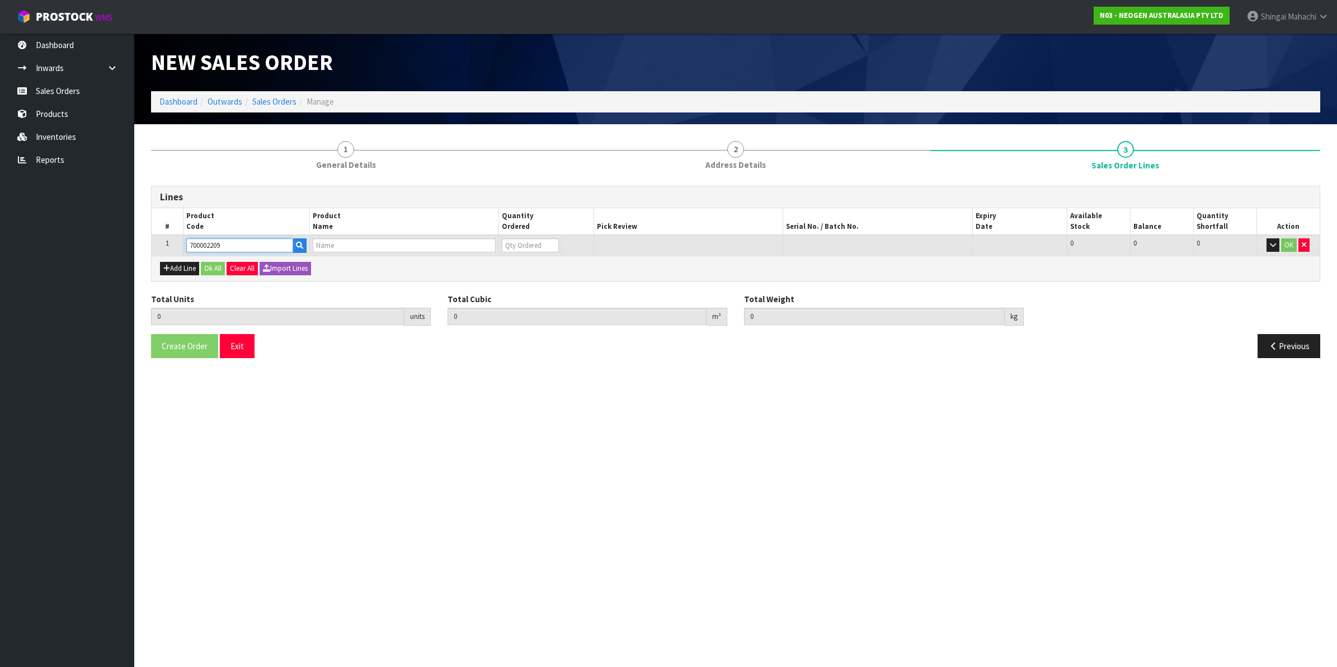
type input "0.000"
type input "7100067521 - PRO100 SURFACE PROTEIN PLUS 100/CS"
type input "0"
type input "700002209"
drag, startPoint x: 526, startPoint y: 250, endPoint x: 500, endPoint y: 250, distance: 26.9
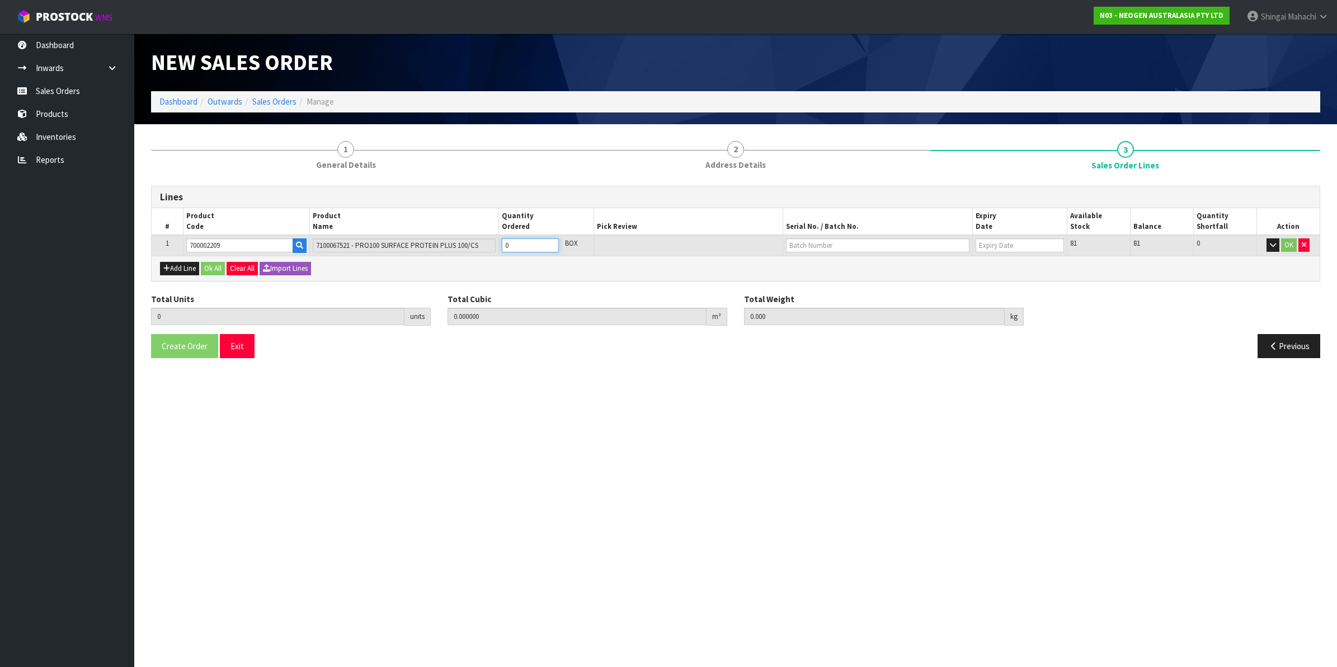
click at [500, 250] on td "0" at bounding box center [530, 245] width 63 height 21
type input "6"
type input "0.02808"
type input "5.1"
type input "6"
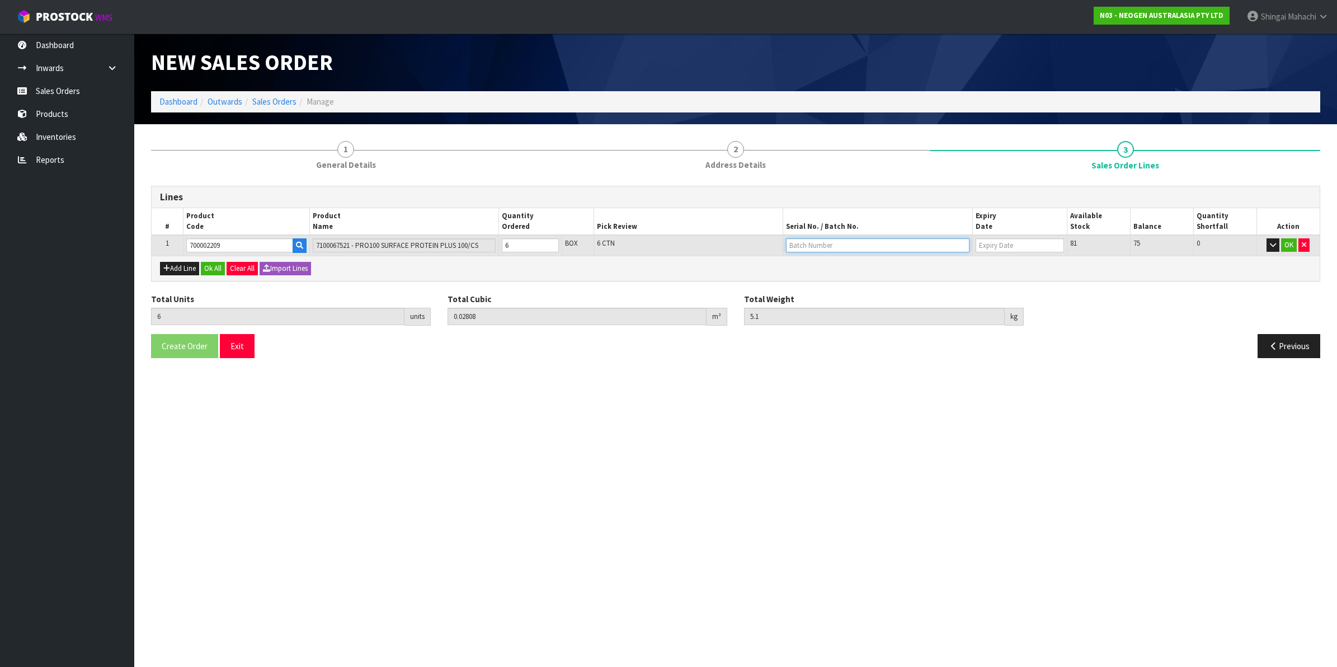
click at [803, 247] on input "text" at bounding box center [877, 245] width 183 height 14
click at [825, 266] on link "3000033073" at bounding box center [831, 263] width 88 height 15
type input "3000033073"
type input "[DATE]"
click at [1288, 244] on button "OK" at bounding box center [1289, 244] width 16 height 13
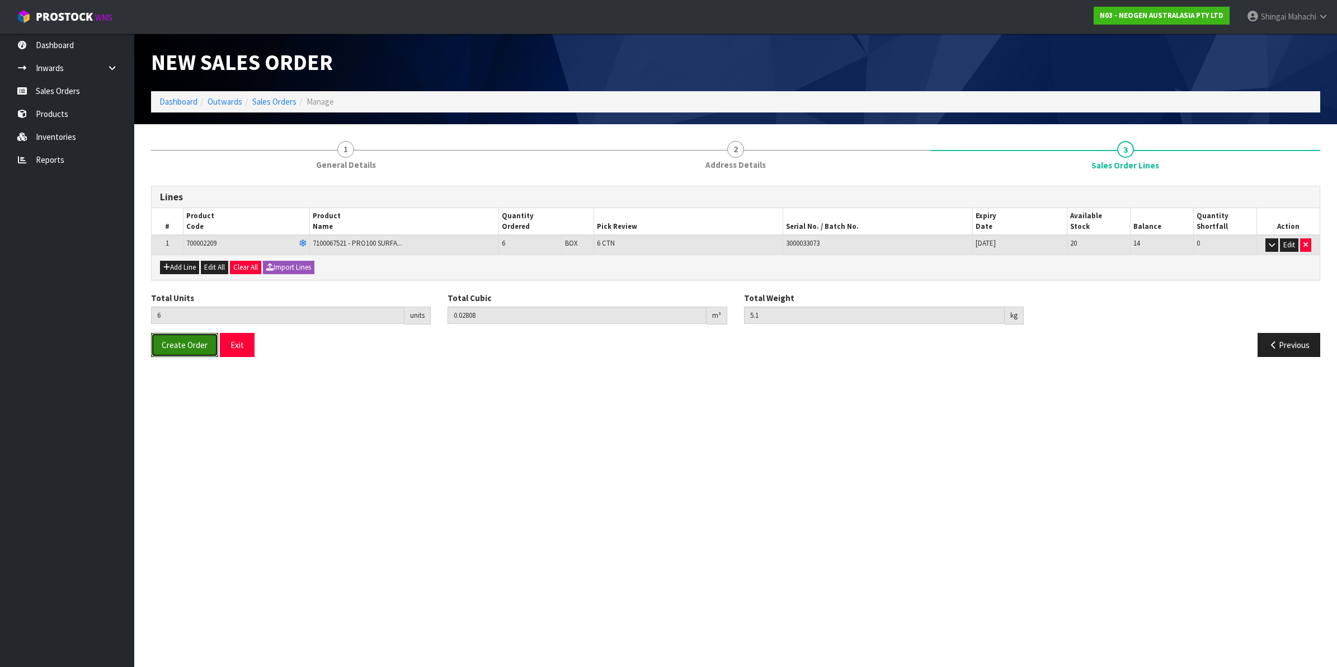
drag, startPoint x: 181, startPoint y: 345, endPoint x: 124, endPoint y: 348, distance: 56.6
click at [181, 345] on span "Create Order" at bounding box center [185, 345] width 46 height 11
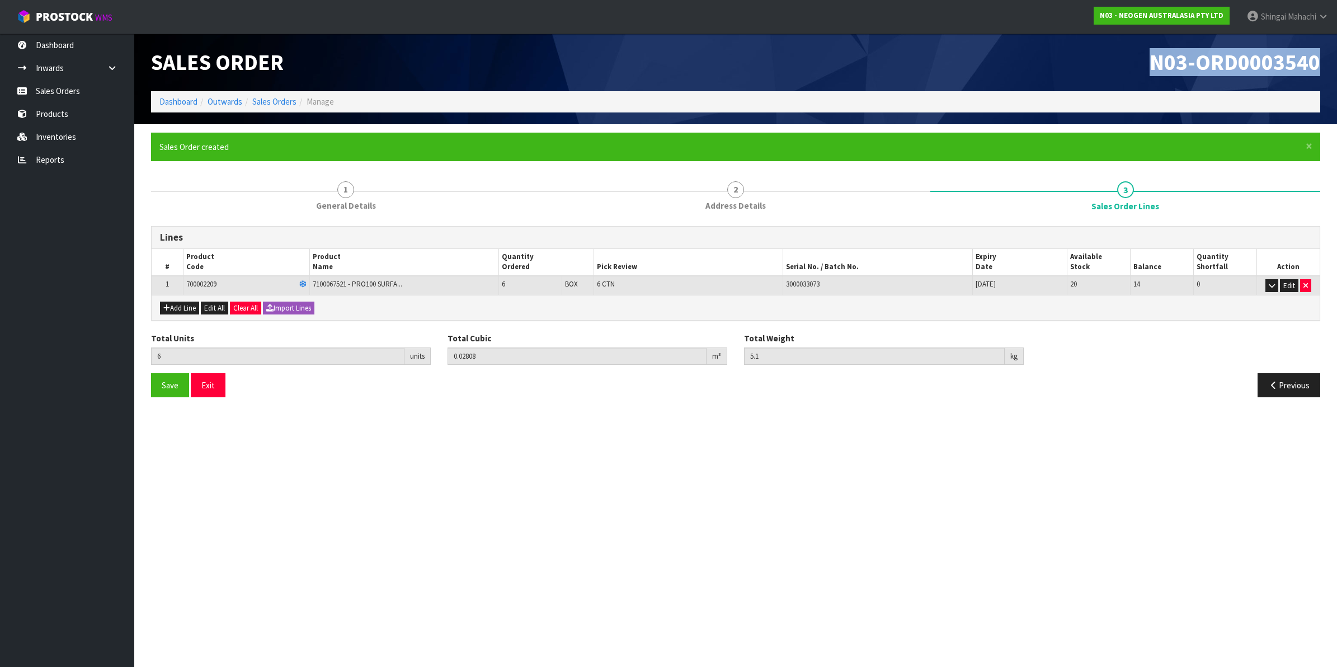
drag, startPoint x: 1145, startPoint y: 62, endPoint x: 1320, endPoint y: 63, distance: 175.7
click at [1320, 63] on div "N03-ORD0003540" at bounding box center [1032, 63] width 593 height 58
copy span "N03-ORD0003540"
click at [275, 105] on link "Sales Orders" at bounding box center [274, 101] width 44 height 11
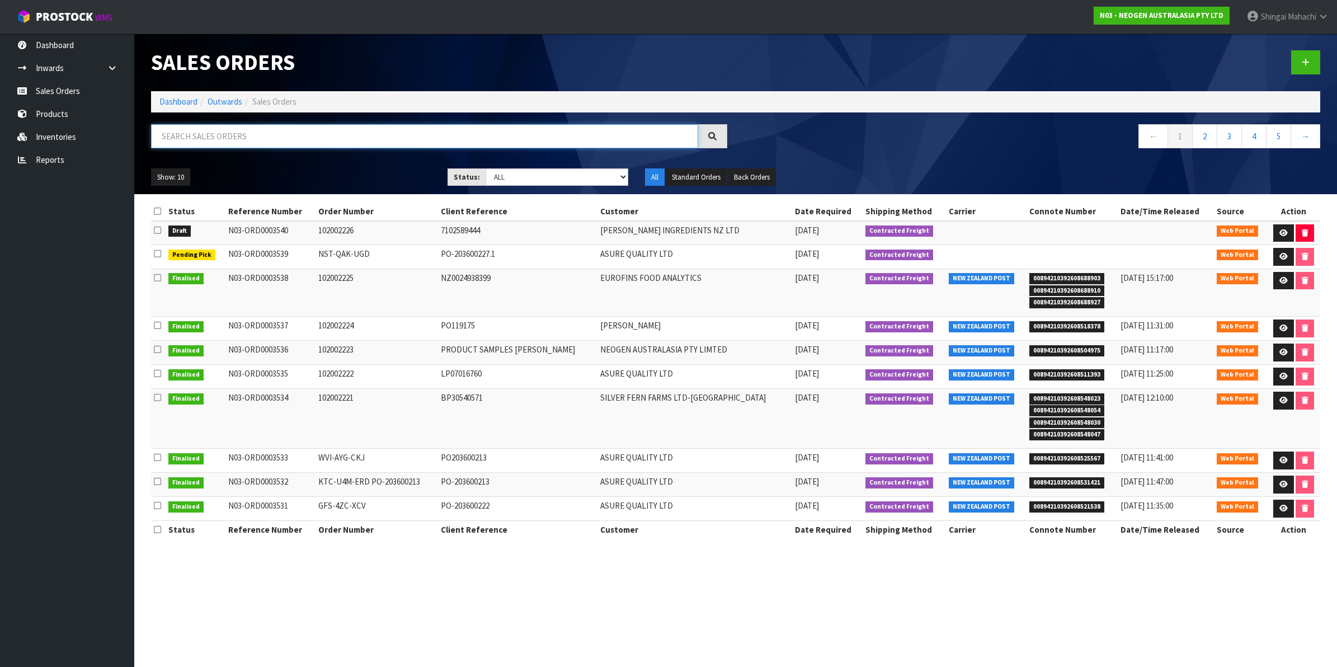
click at [200, 140] on input "text" at bounding box center [424, 136] width 547 height 24
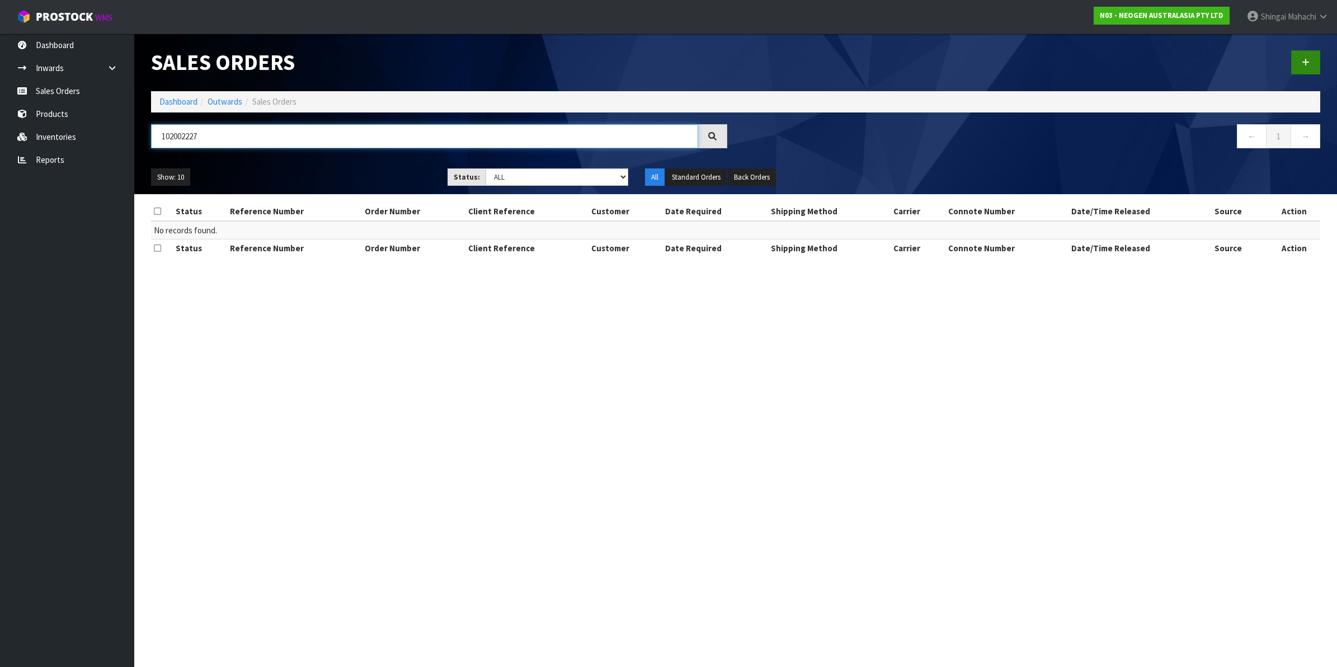
type input "102002227"
click at [1307, 58] on icon at bounding box center [1306, 62] width 8 height 8
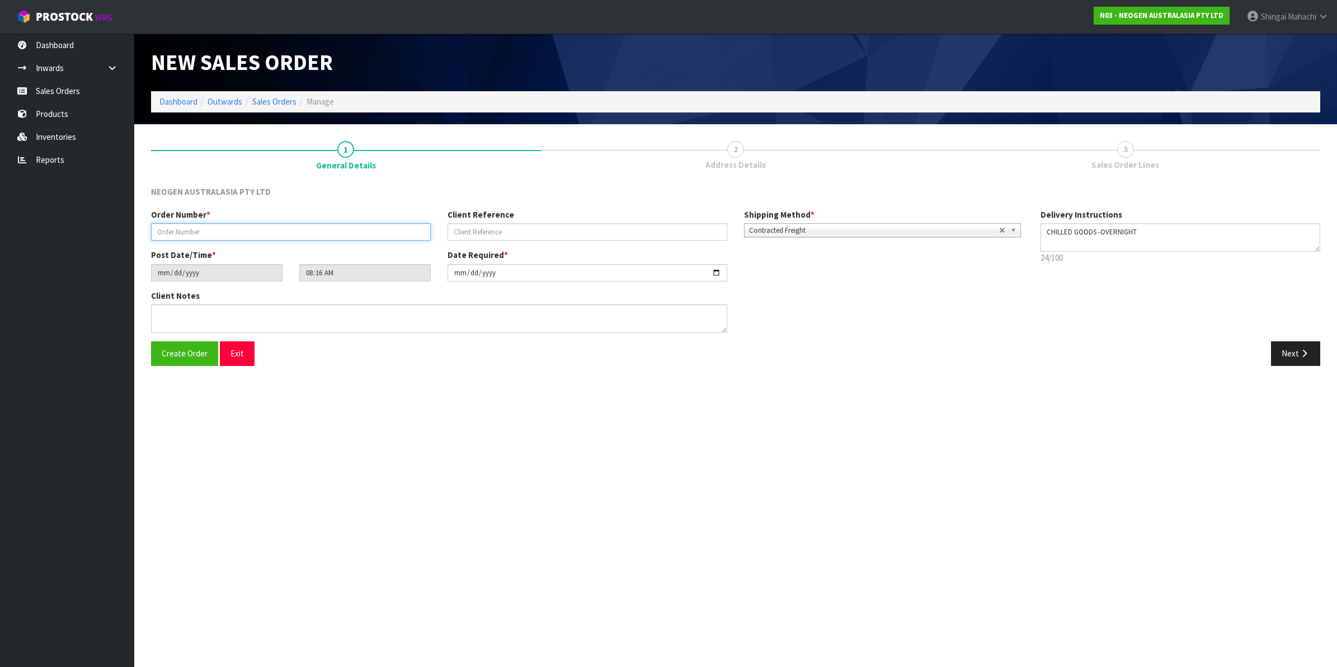
click at [190, 229] on input "text" at bounding box center [291, 231] width 280 height 17
type input "102002227"
click at [462, 233] on input "text" at bounding box center [588, 231] width 280 height 17
paste input "8002878380"
type input "8002878380"
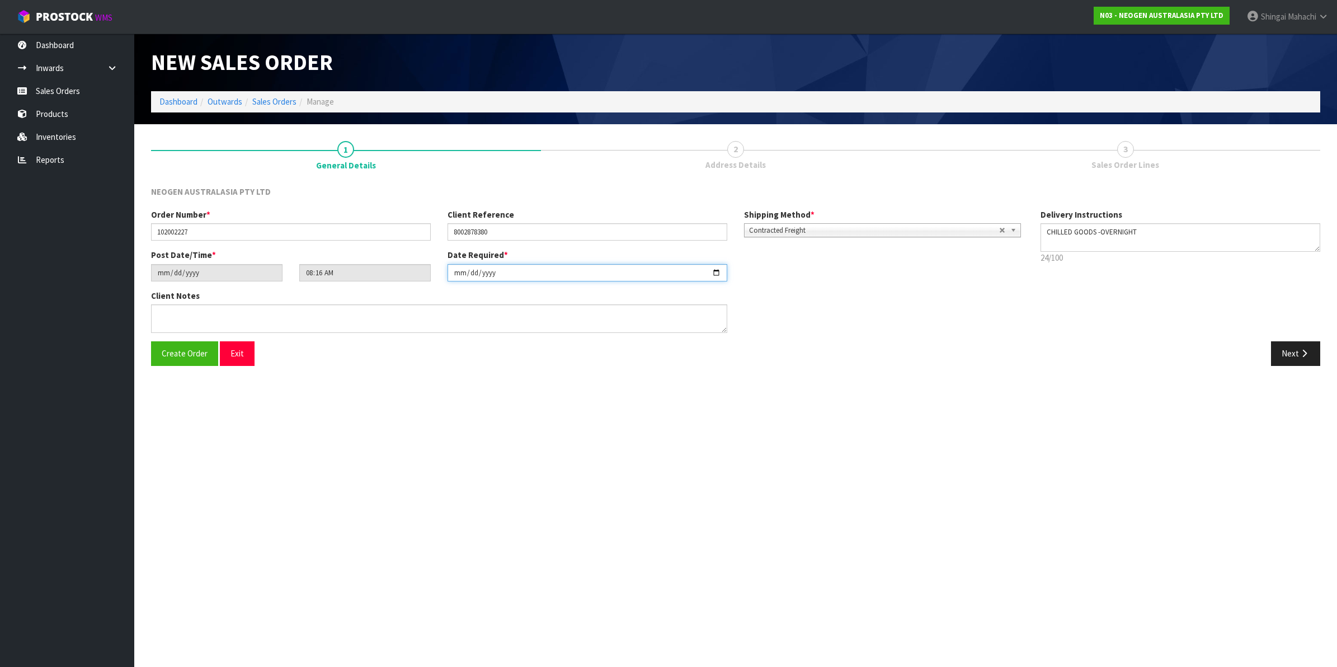
click at [714, 270] on input "[DATE]" at bounding box center [588, 272] width 280 height 17
type input "[DATE]"
click at [1301, 351] on icon "button" at bounding box center [1304, 353] width 11 height 8
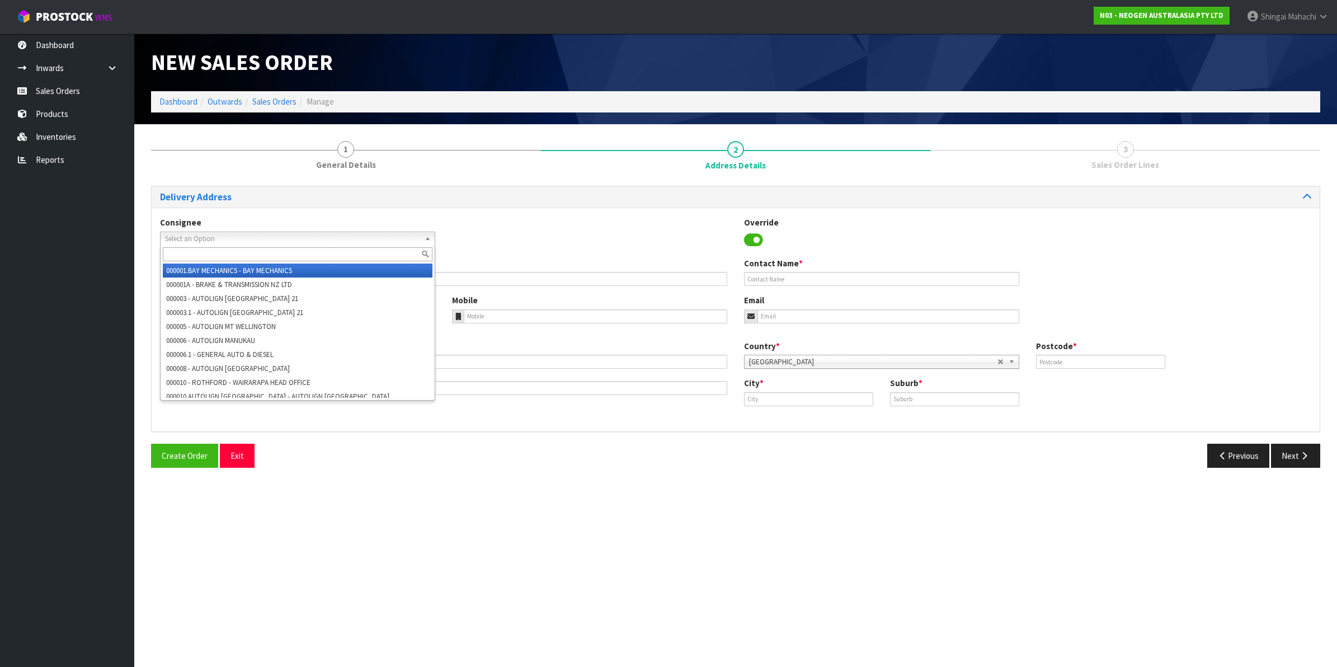
click at [180, 234] on span "Select an Option" at bounding box center [292, 238] width 255 height 13
click at [189, 250] on input "text" at bounding box center [298, 254] width 270 height 14
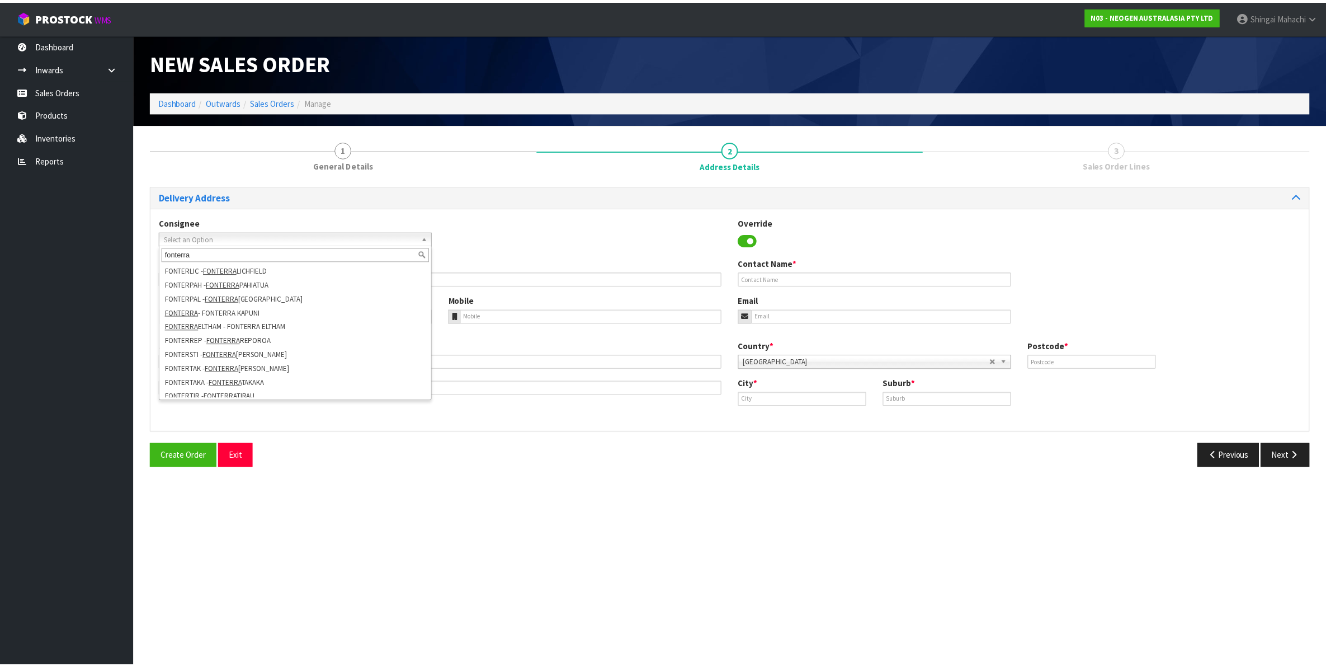
scroll to position [280, 0]
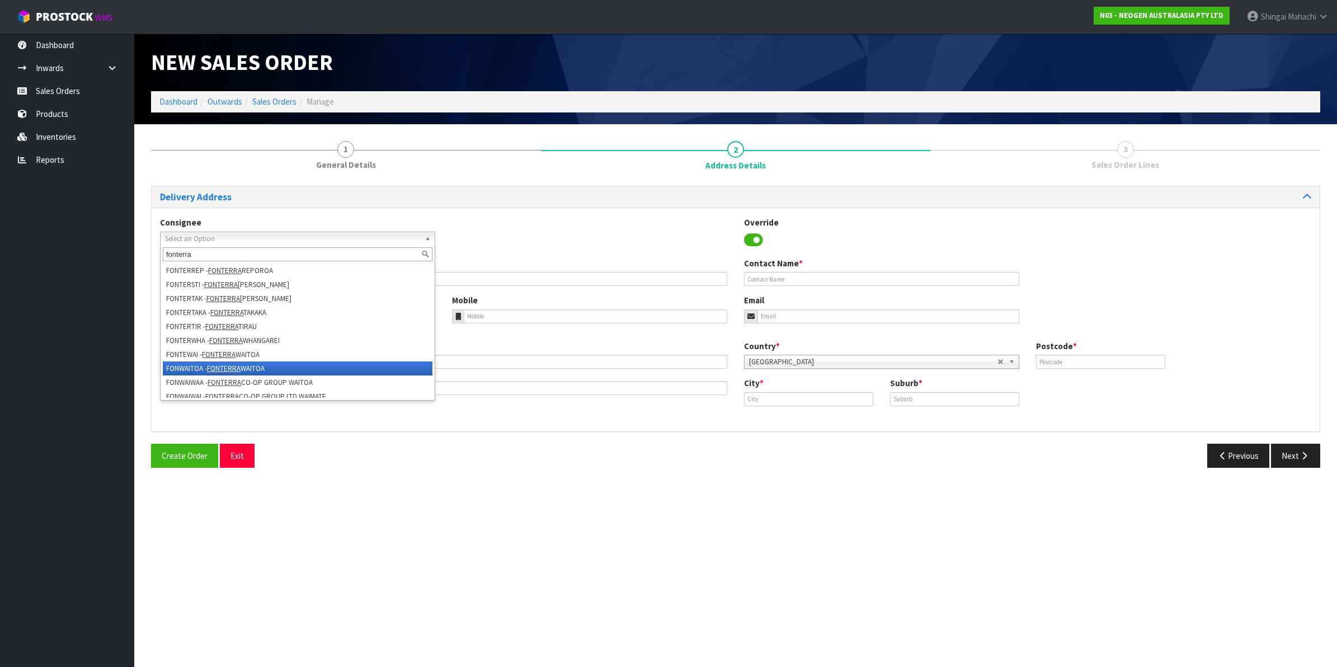
type input "fonterra"
click at [230, 361] on li "FONWAITOA - FONTERRA WAITOA" at bounding box center [298, 368] width 270 height 14
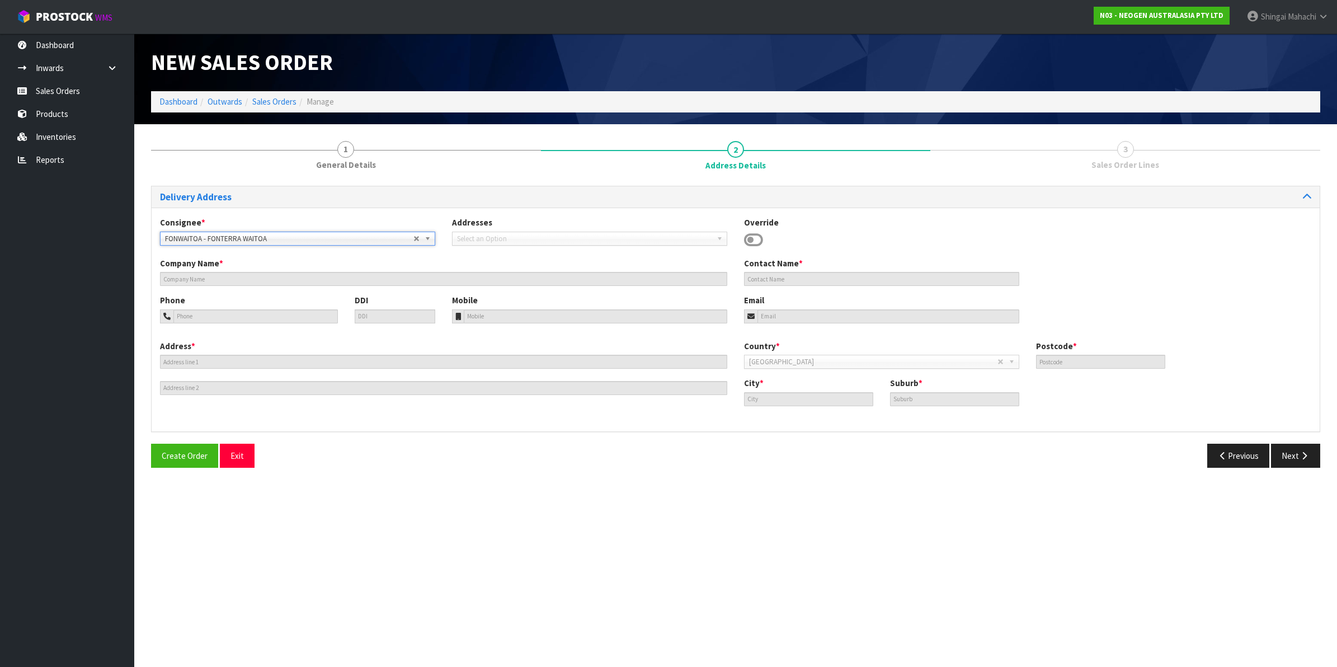
type input "FONTERRA WAITOA"
type input "CORNER NO. 1 ROAD & STATE HIGHWAY 26"
type input "3380"
type input "WAITOA"
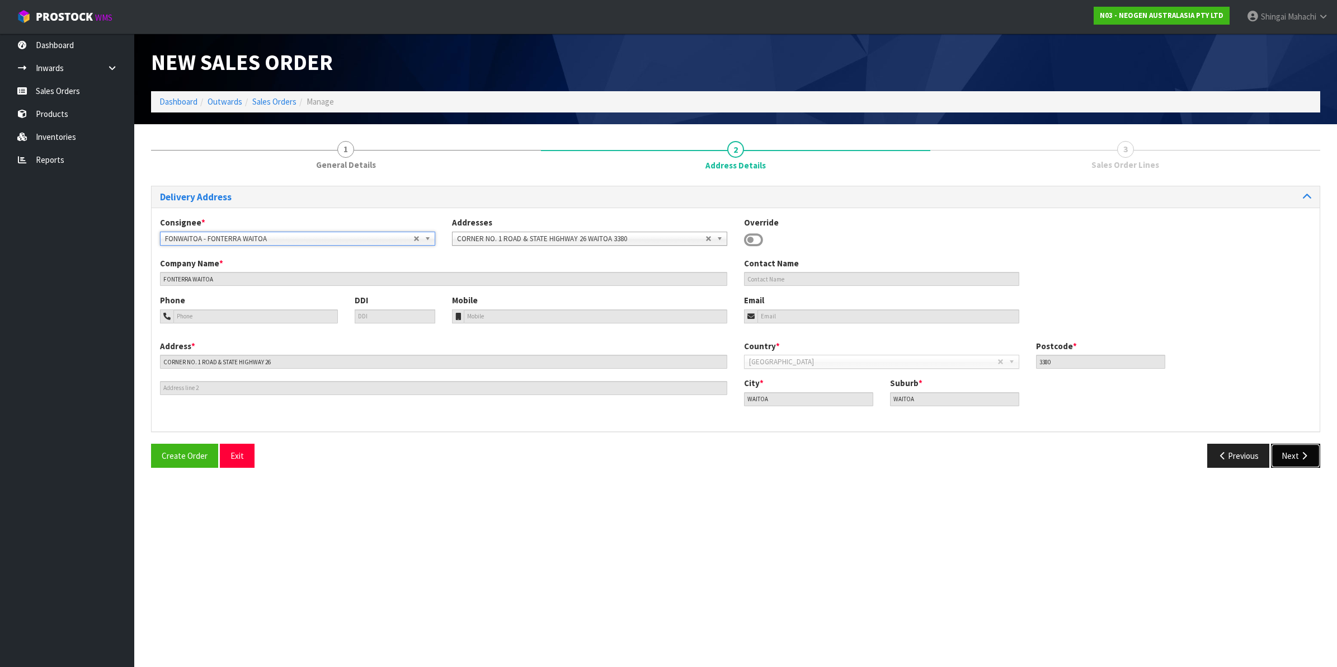
click at [1290, 455] on button "Next" at bounding box center [1295, 456] width 49 height 24
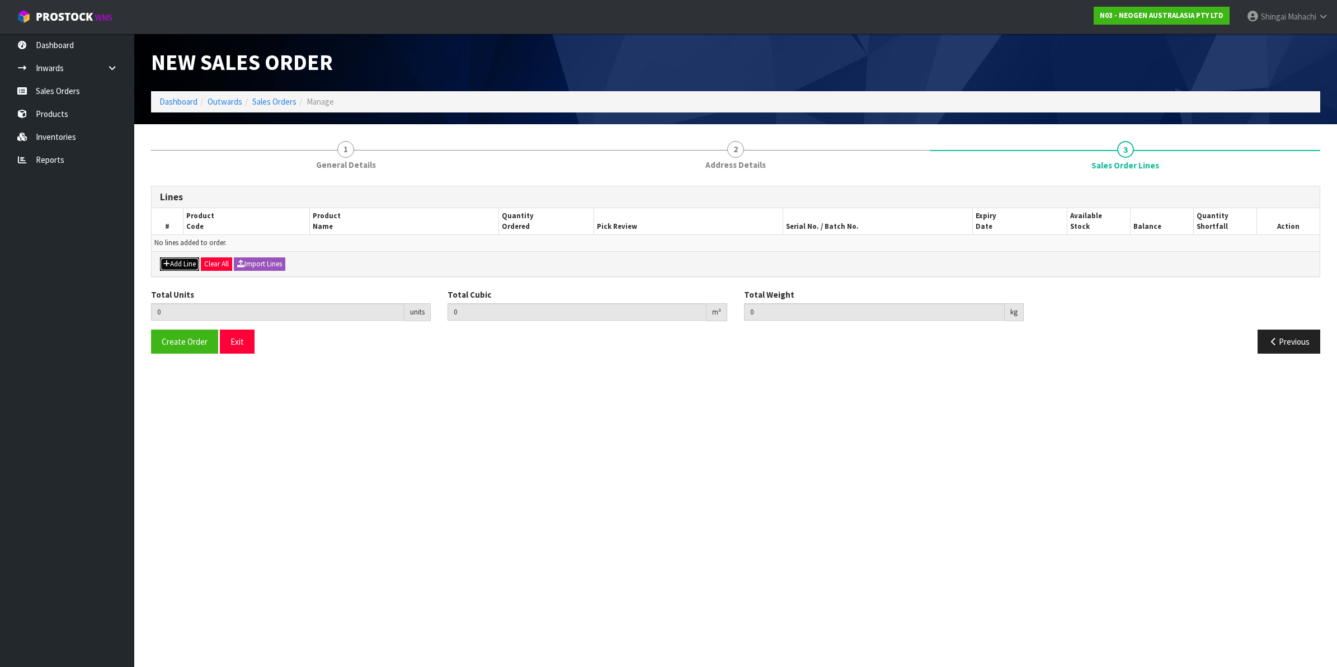
click at [178, 267] on button "Add Line" at bounding box center [179, 263] width 39 height 13
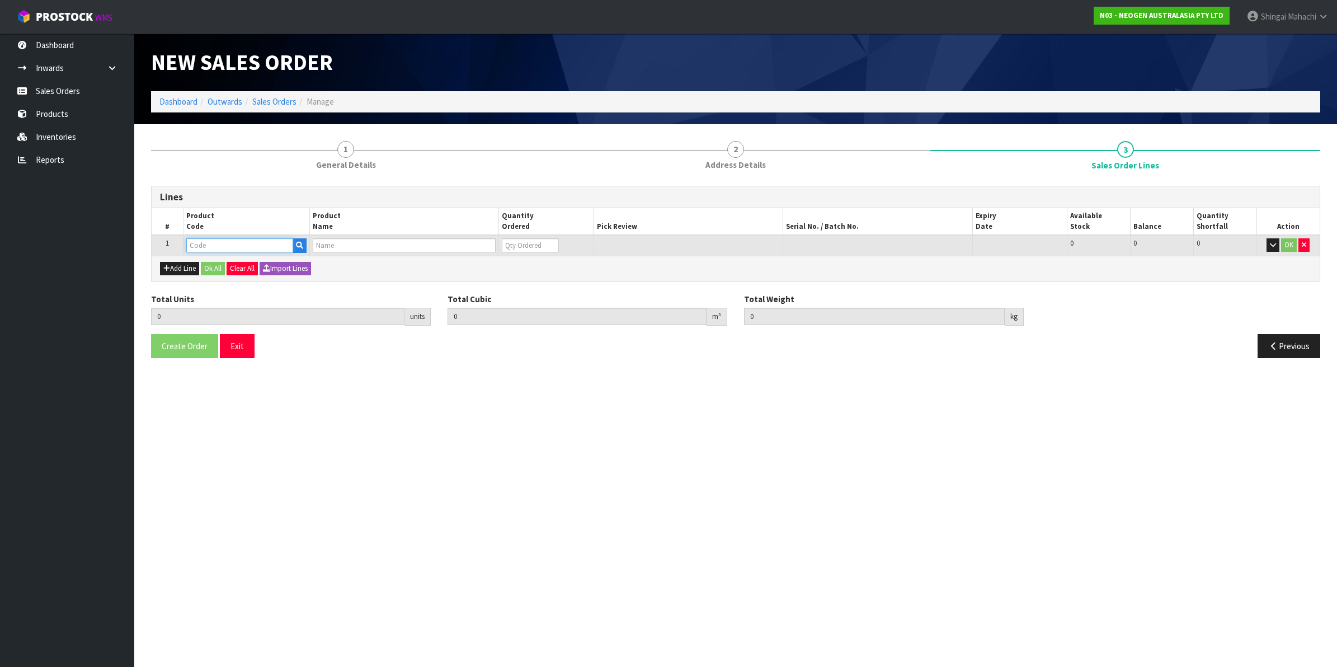
click at [220, 241] on input "text" at bounding box center [239, 245] width 107 height 14
click at [239, 247] on input "text" at bounding box center [239, 245] width 107 height 14
paste input "700002207"
type input "700002207"
type input "0.000000"
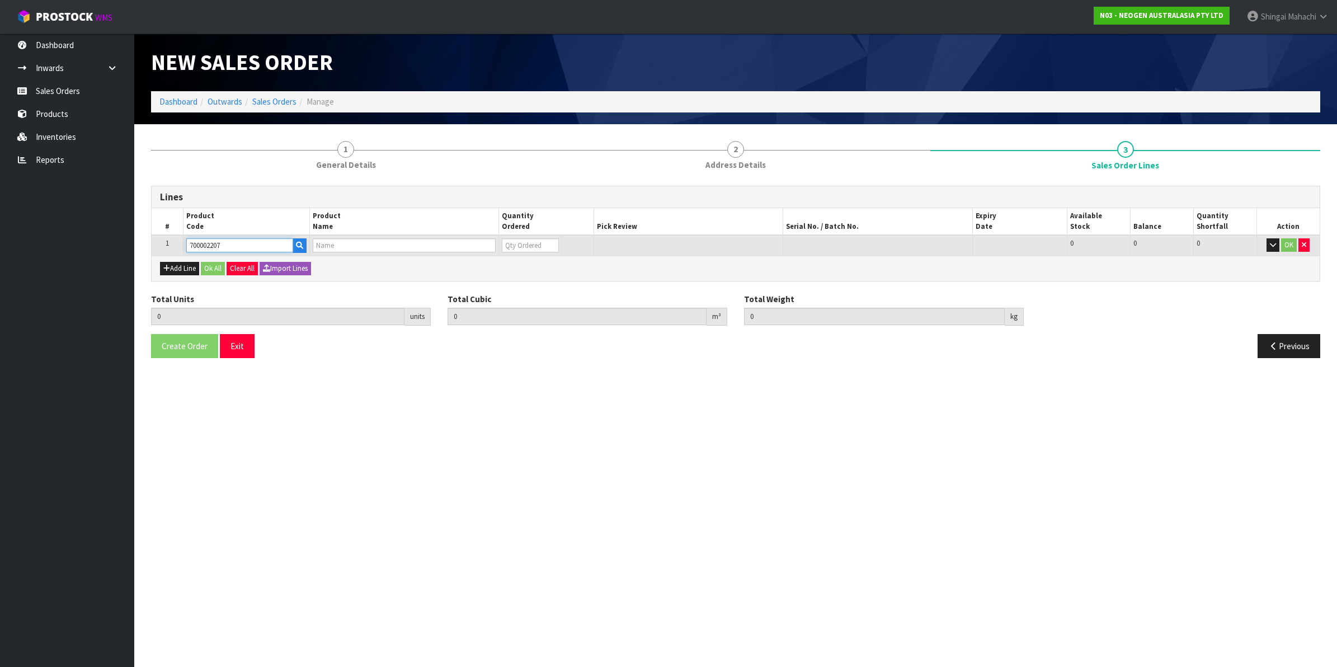
type input "0.000"
type input "7100067519 - UXL100 CLEAN-TRACE SURF ATP 100EA/PK"
type input "0"
type input "700002207"
click at [494, 245] on tr "1 700002207 7100067519 - UXL100 CLEAN-TRACE SURF ATP 100EA/PK 0 BOX 490 490 0 OK" at bounding box center [736, 245] width 1168 height 21
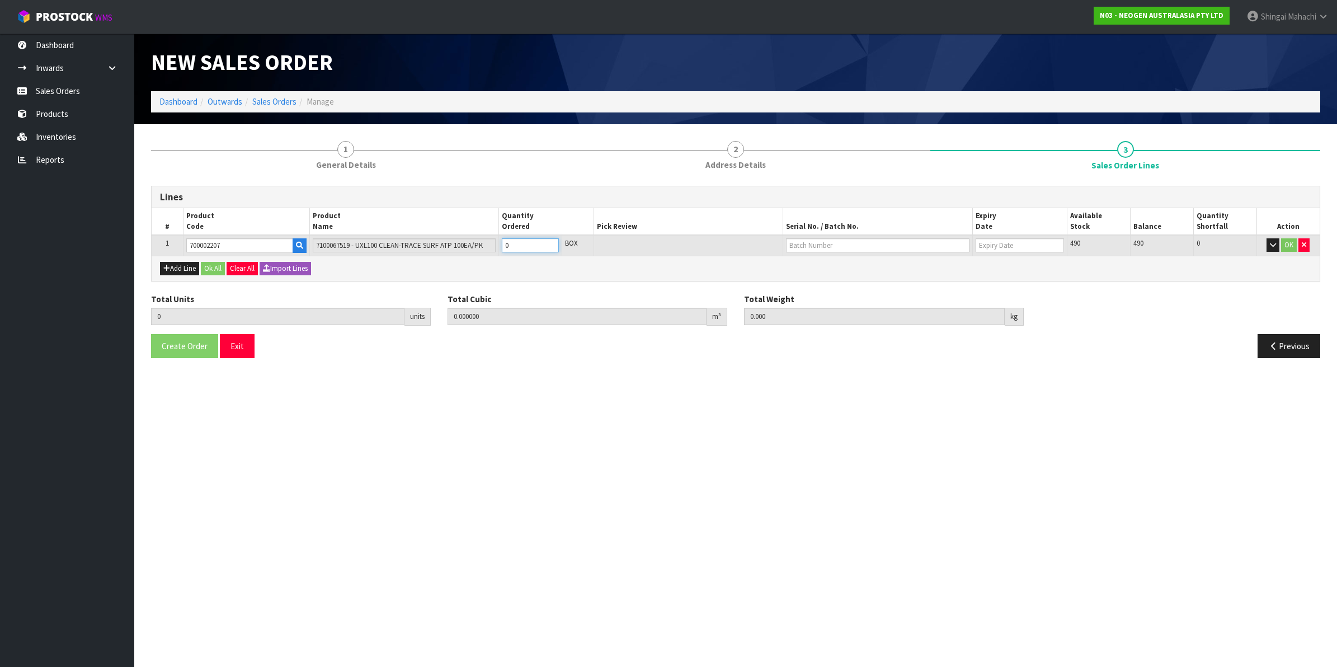
type input "4"
type input "0.025984"
type input "3.84"
type input "4"
click at [815, 239] on input "text" at bounding box center [877, 245] width 183 height 14
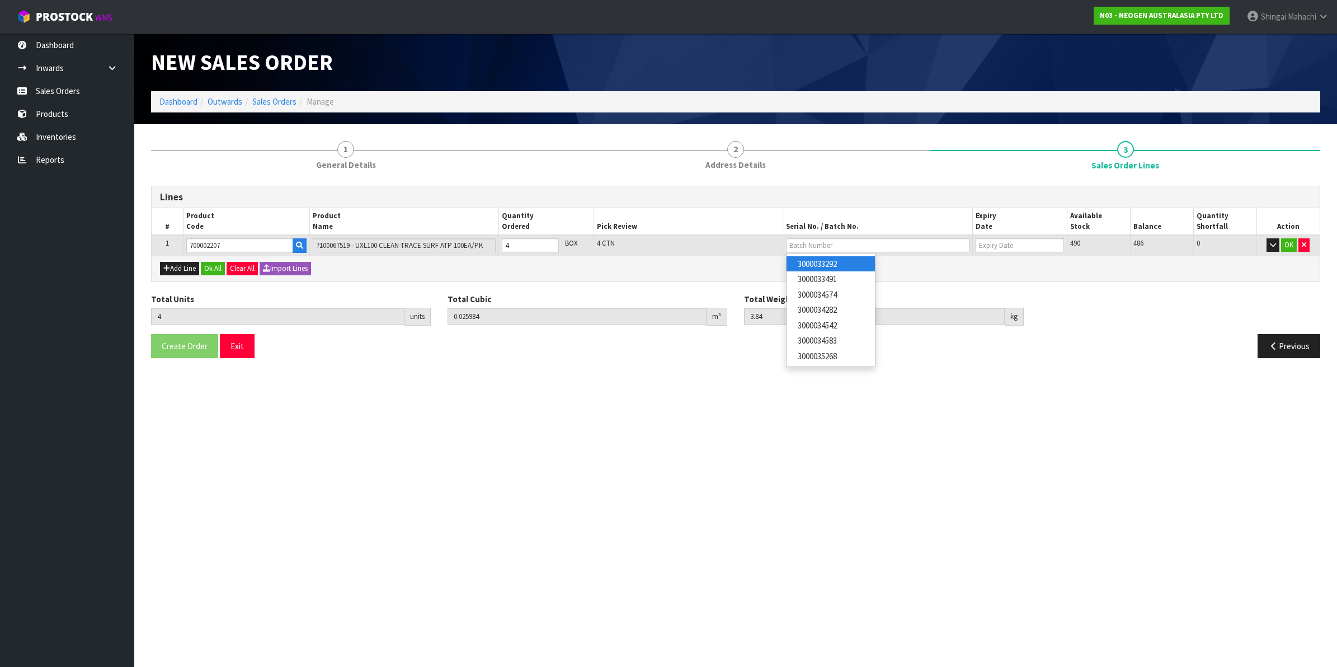
click at [832, 266] on link "3000033292" at bounding box center [831, 263] width 88 height 15
type input "3000033292"
type input "[DATE]"
click at [1291, 248] on button "OK" at bounding box center [1289, 244] width 16 height 13
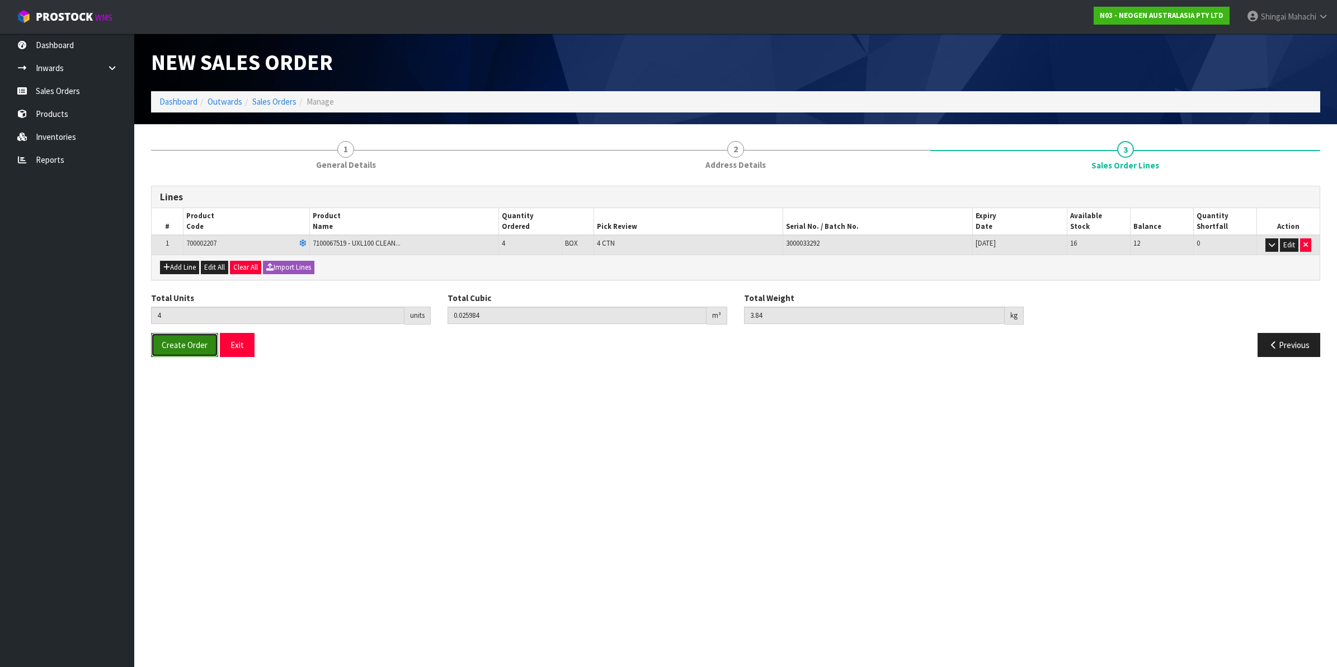
click at [179, 348] on span "Create Order" at bounding box center [185, 345] width 46 height 11
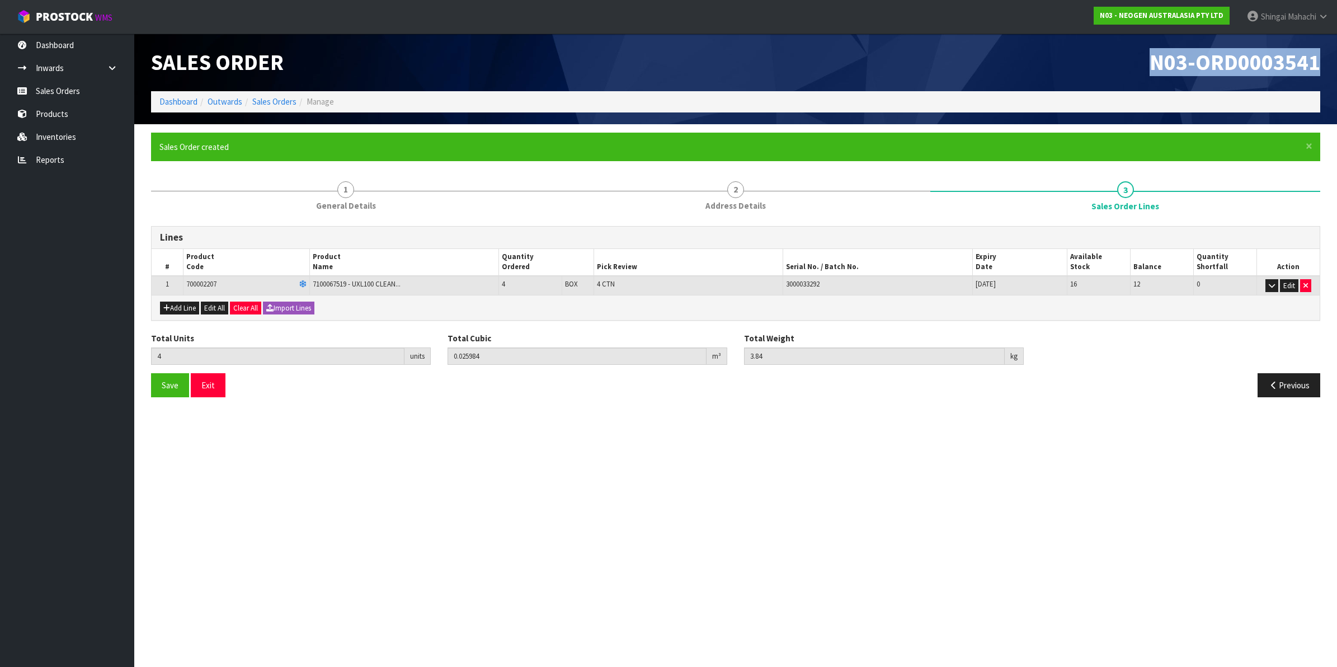
drag, startPoint x: 1176, startPoint y: 57, endPoint x: 1317, endPoint y: 60, distance: 141.0
click at [1317, 60] on span "N03-ORD0003541" at bounding box center [1235, 62] width 171 height 28
click at [56, 155] on link "Reports" at bounding box center [67, 159] width 134 height 23
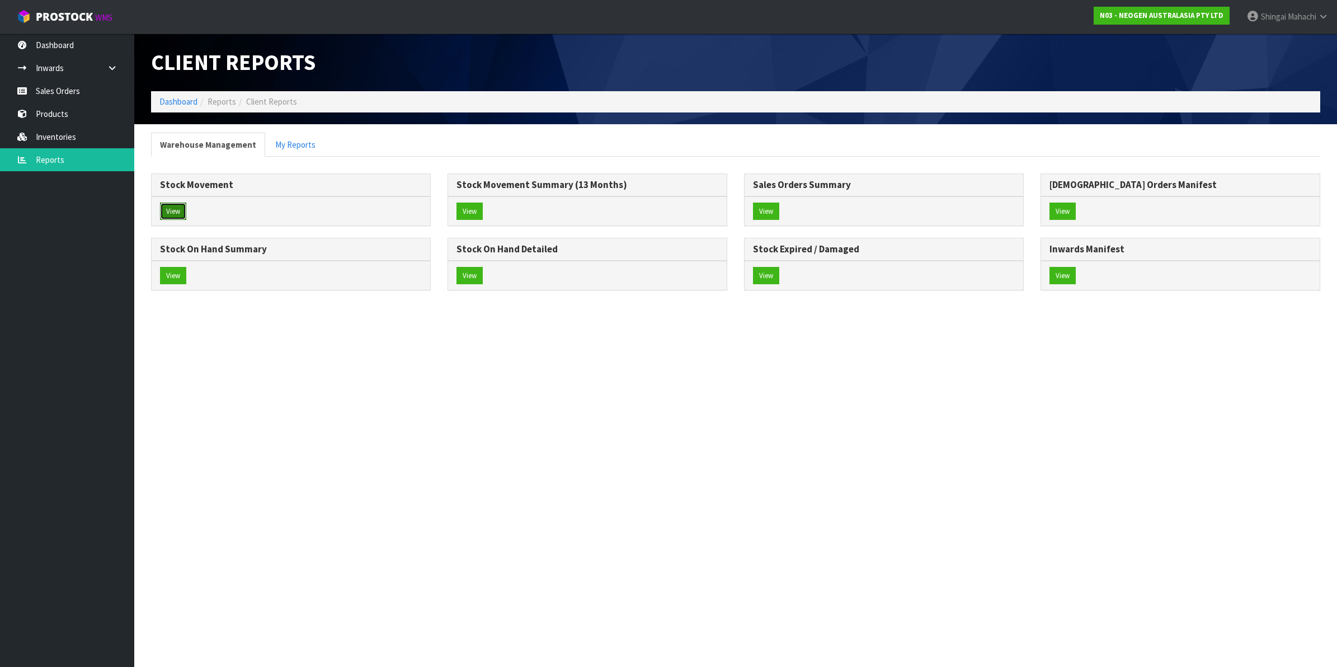
click at [180, 208] on button "View" at bounding box center [173, 212] width 26 height 18
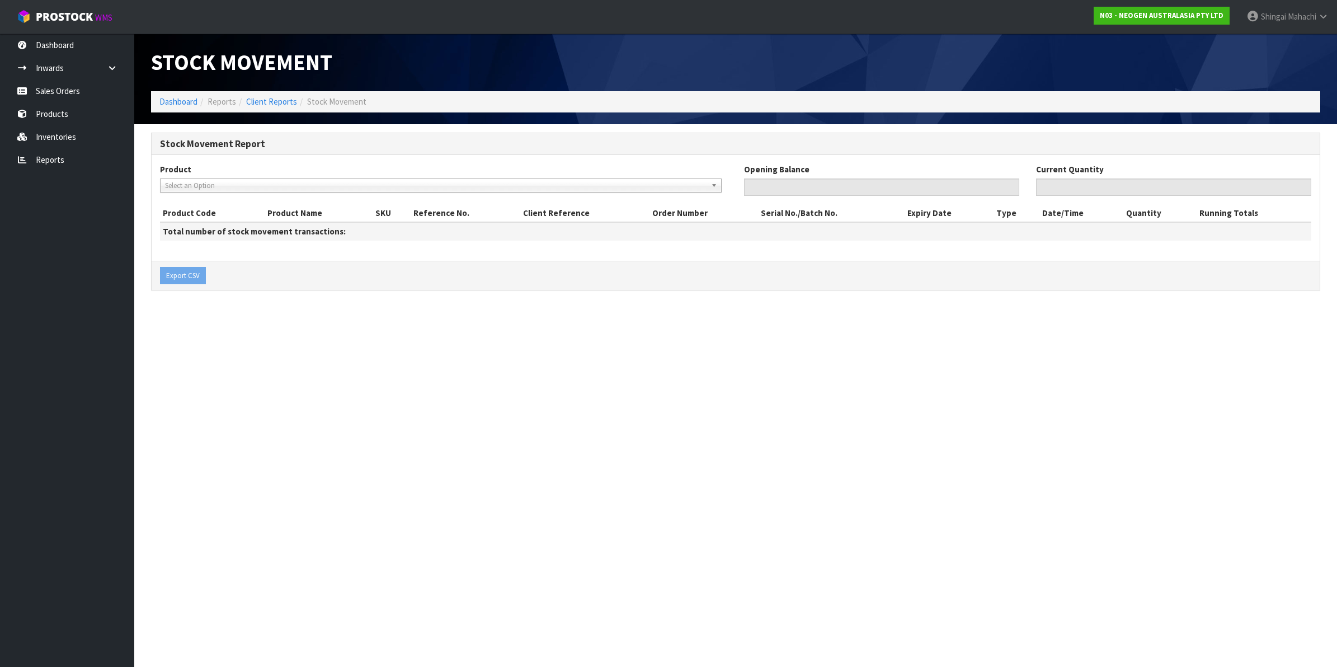
click at [221, 185] on span "Select an Option" at bounding box center [436, 185] width 542 height 13
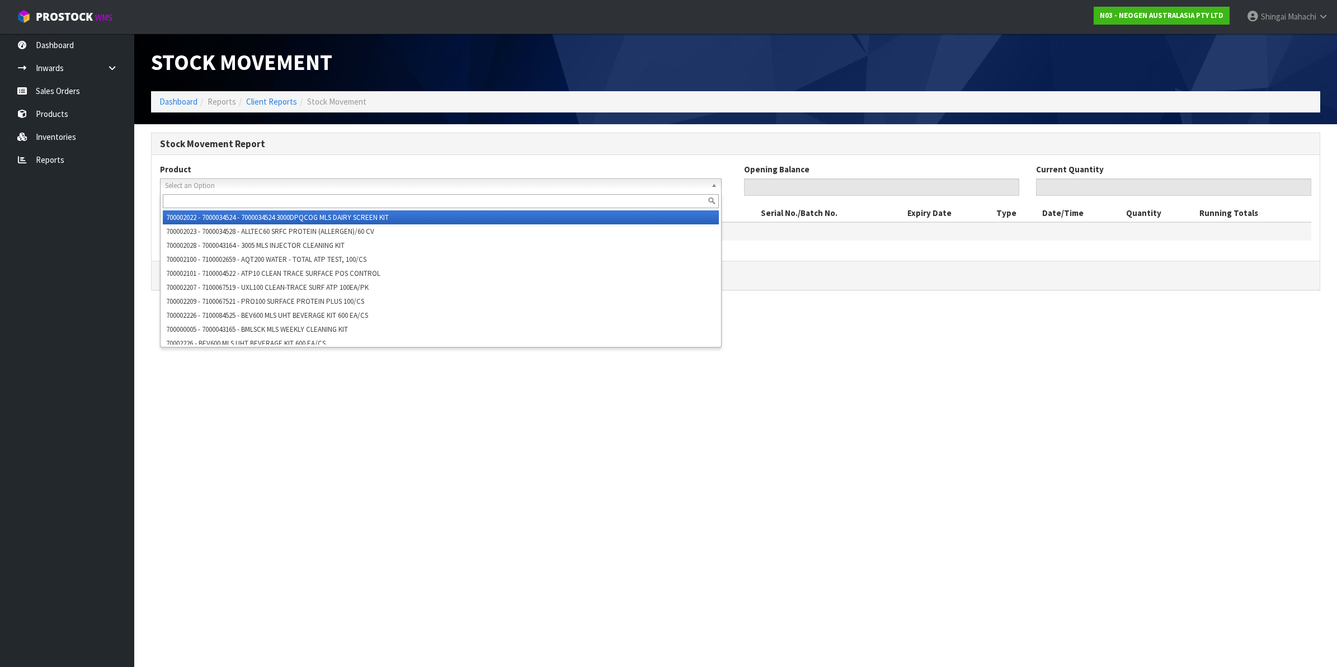
click at [222, 186] on span "Select an Option" at bounding box center [436, 185] width 542 height 13
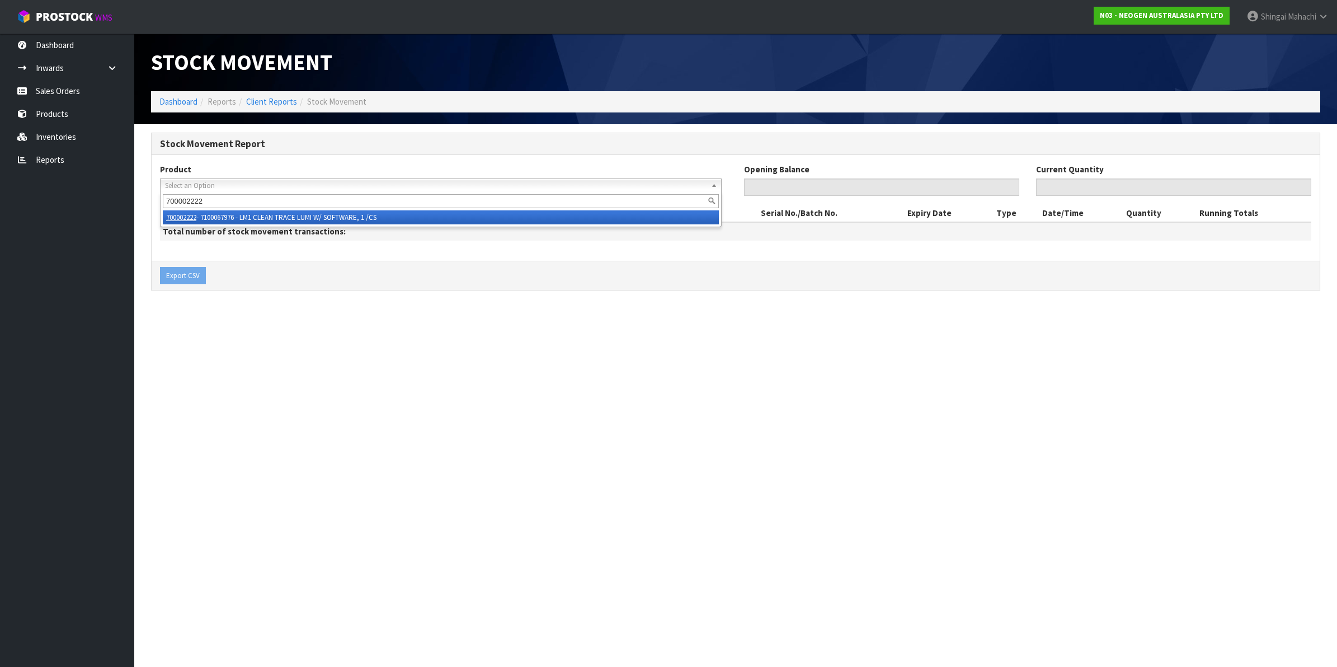
type input "700002222"
click at [272, 217] on li "700002222 - 7100067976 - LM1 CLEAN TRACE LUMI W/ SOFTWARE, 1 /CS" at bounding box center [441, 217] width 556 height 14
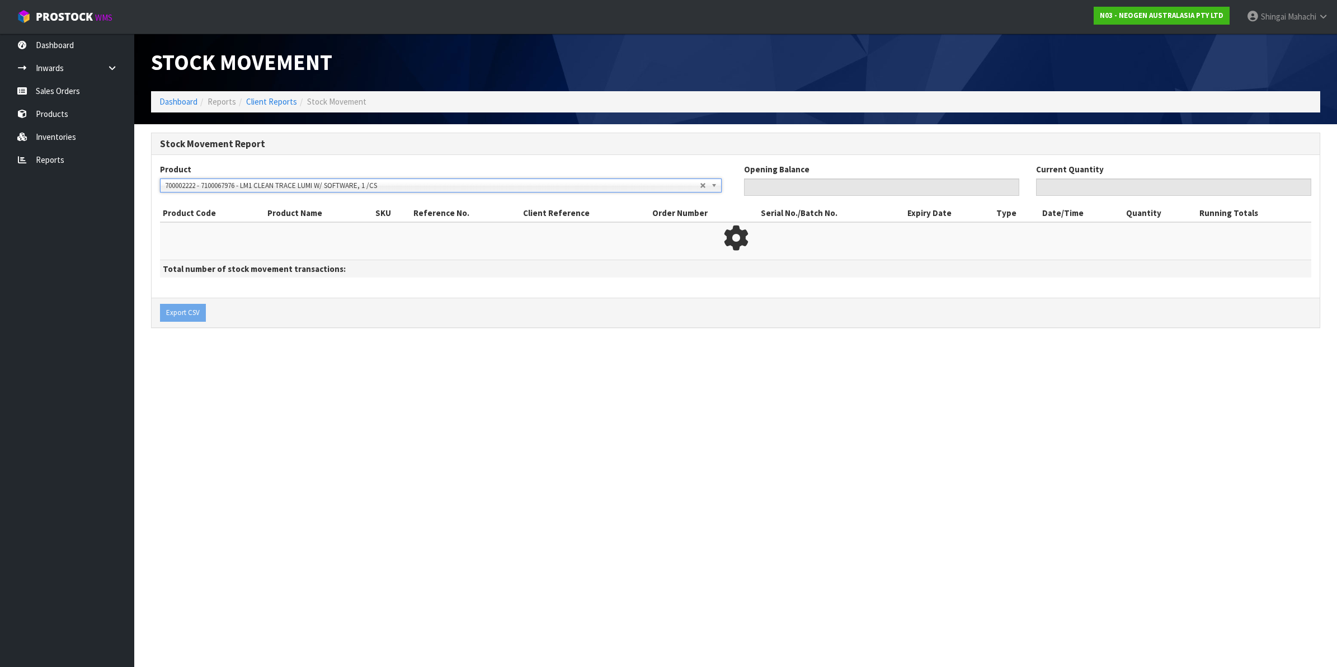
type input "0"
type input "82"
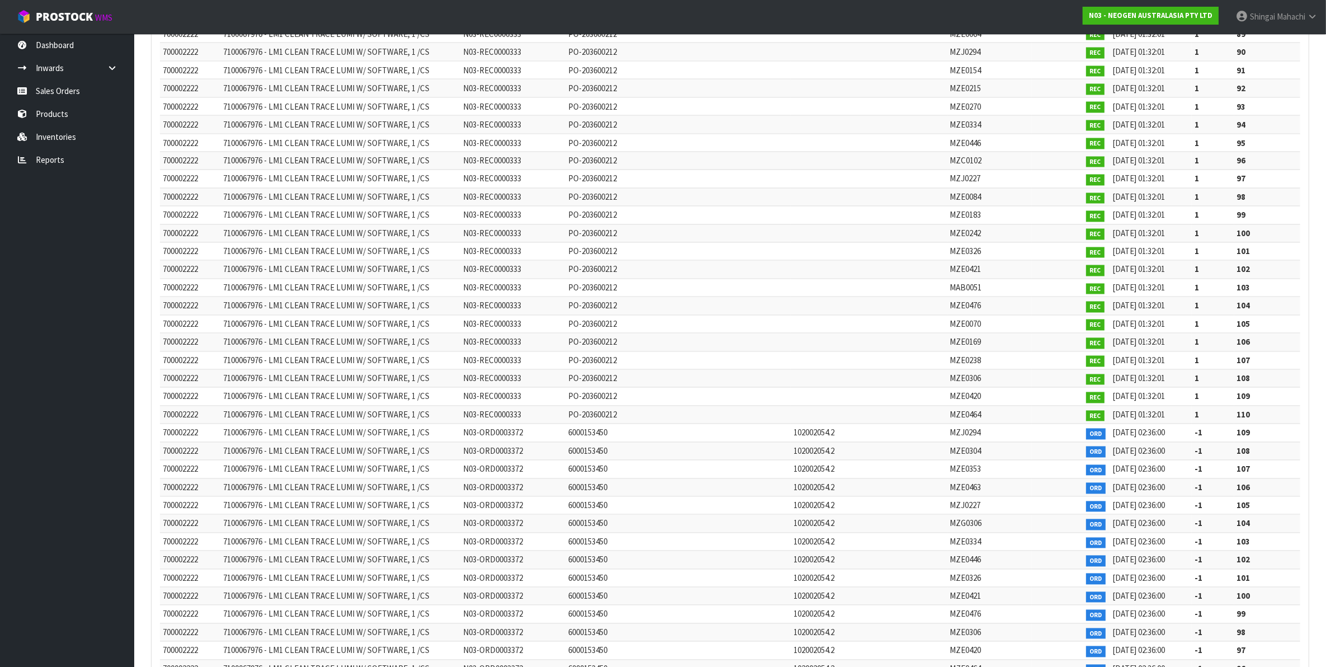
scroll to position [8217, 0]
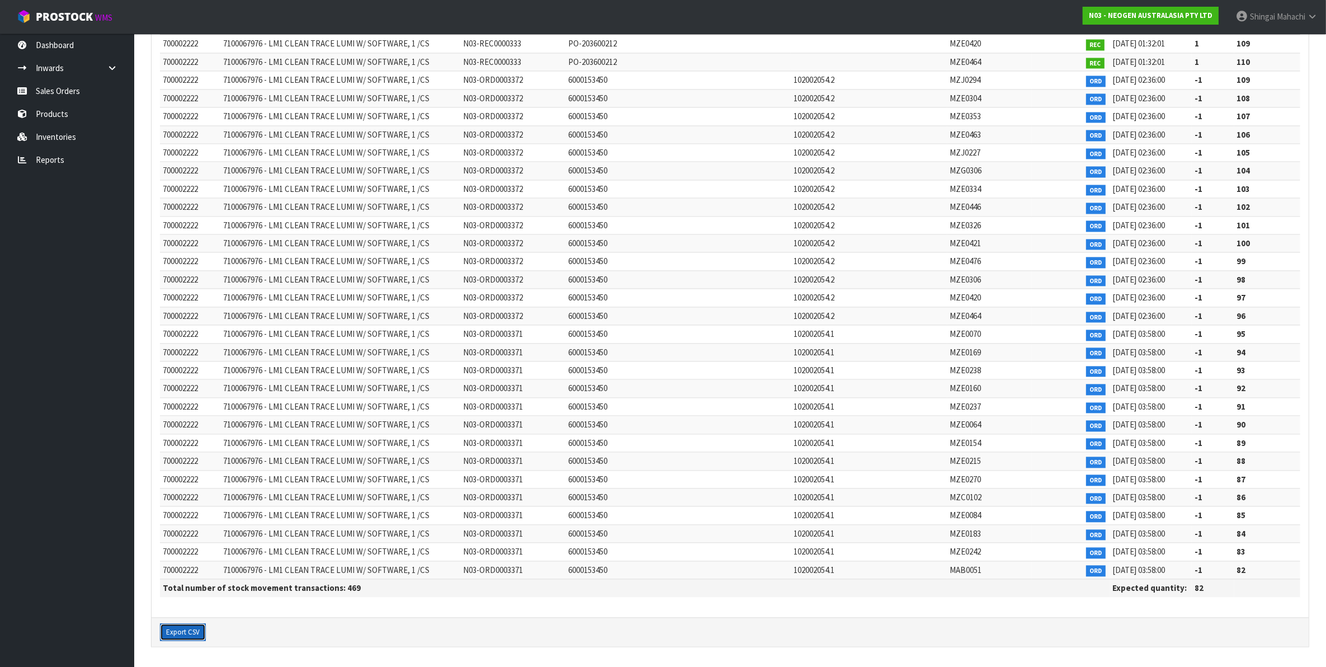
click at [188, 633] on button "Export CSV" at bounding box center [183, 632] width 46 height 18
click at [60, 91] on link "Sales Orders" at bounding box center [67, 90] width 134 height 23
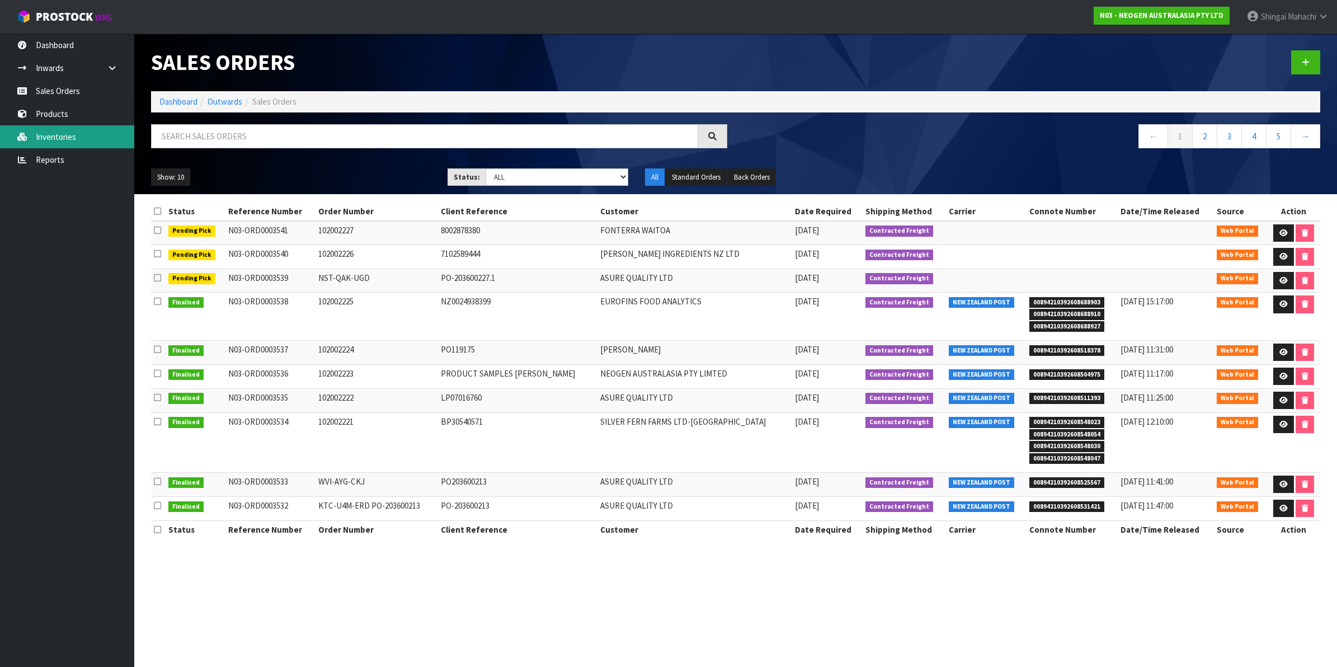
click at [79, 135] on link "Inventories" at bounding box center [67, 136] width 134 height 23
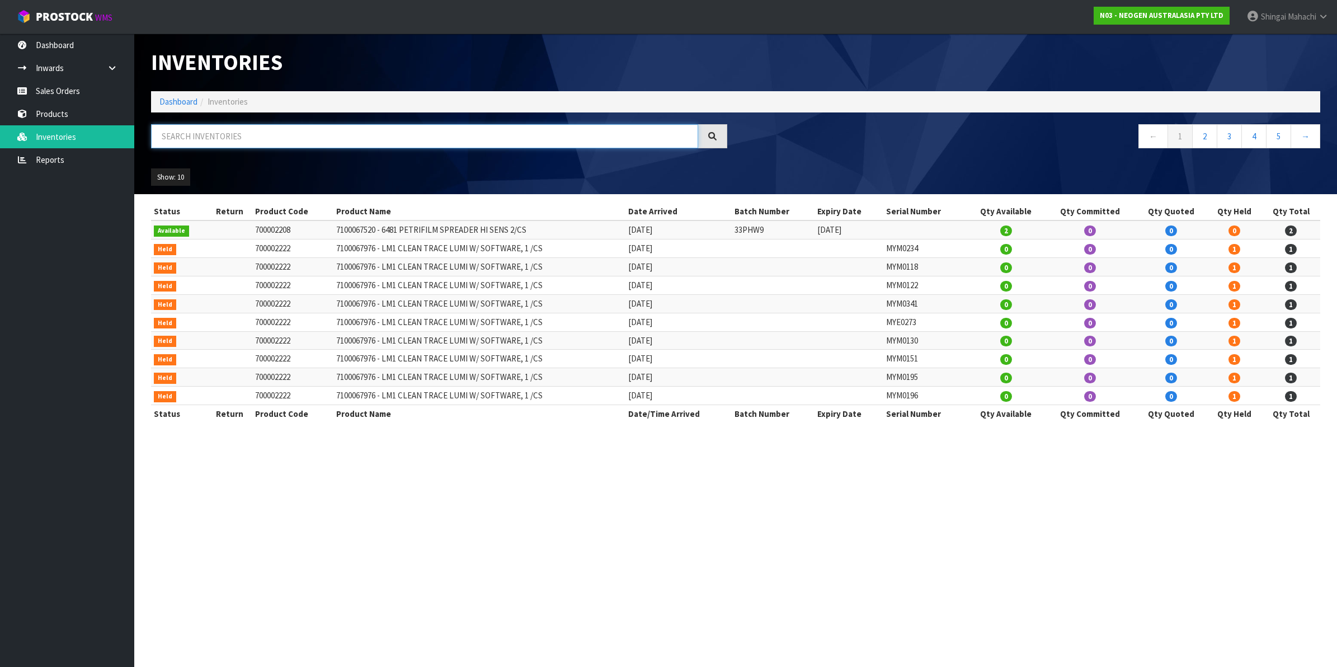
click at [182, 135] on input "text" at bounding box center [424, 136] width 547 height 24
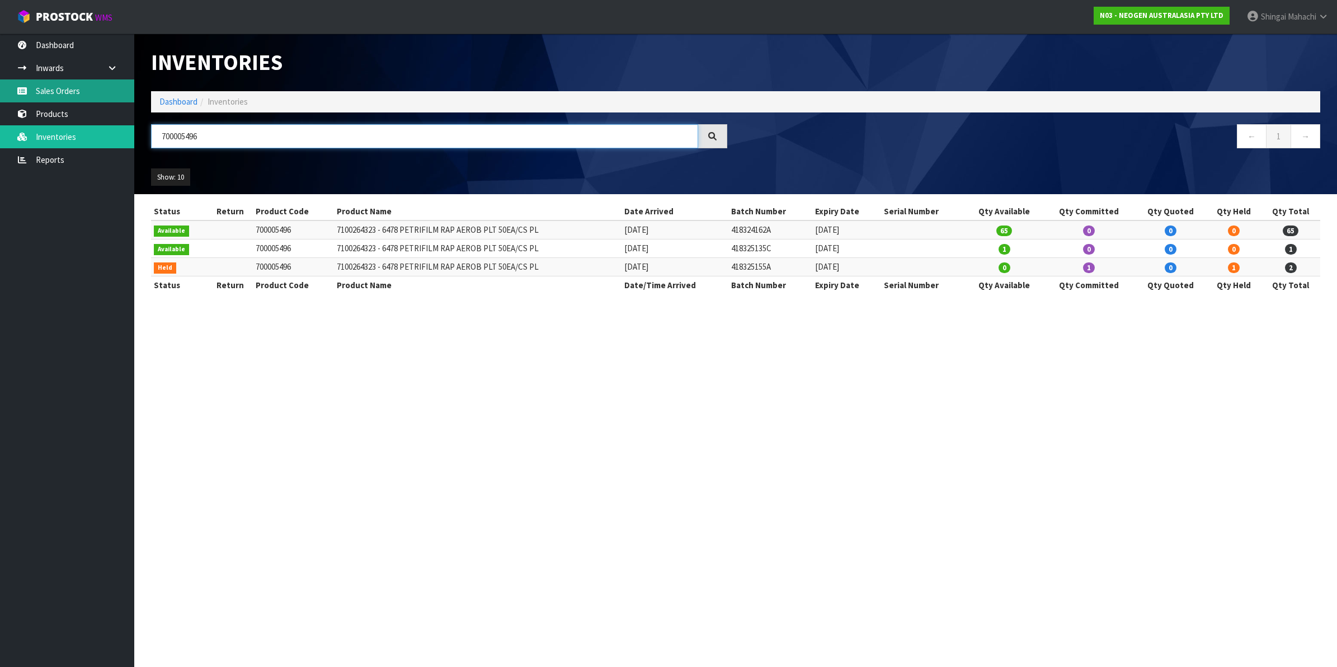
type input "700005496"
click at [68, 90] on link "Sales Orders" at bounding box center [67, 90] width 134 height 23
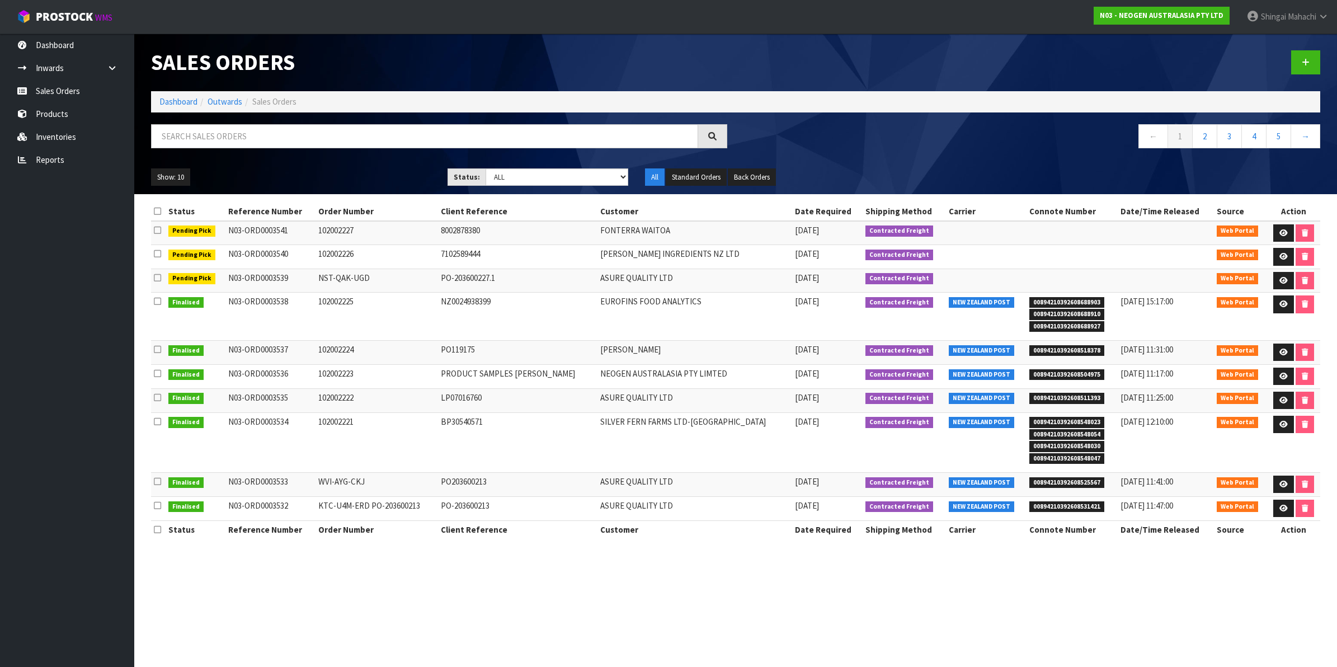
click at [230, 222] on td "N03-ORD0003541" at bounding box center [270, 233] width 91 height 24
click at [370, 164] on div "Show: 10 5 10 25 50 Status: Draft Pending Allocated Pending Pick Goods Picked G…" at bounding box center [736, 177] width 1186 height 35
click at [51, 93] on link "Sales Orders" at bounding box center [67, 90] width 134 height 23
click at [43, 93] on link "Sales Orders" at bounding box center [67, 90] width 134 height 23
